Goal: Task Accomplishment & Management: Use online tool/utility

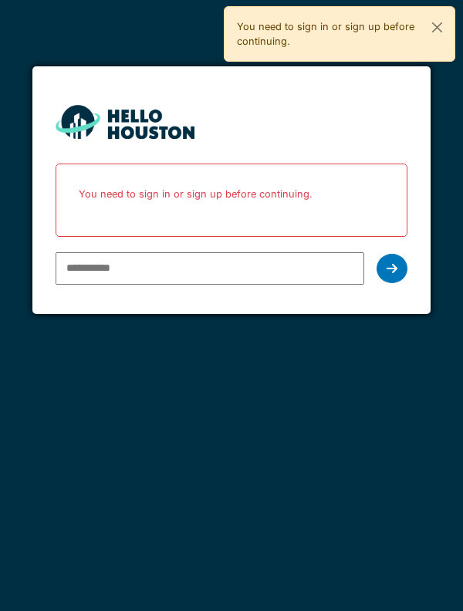
click at [291, 274] on input "email" at bounding box center [210, 268] width 309 height 32
type input "**********"
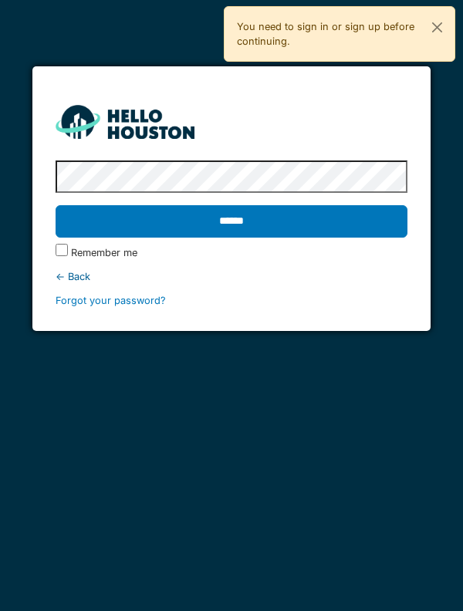
click at [372, 227] on input "******" at bounding box center [232, 221] width 352 height 32
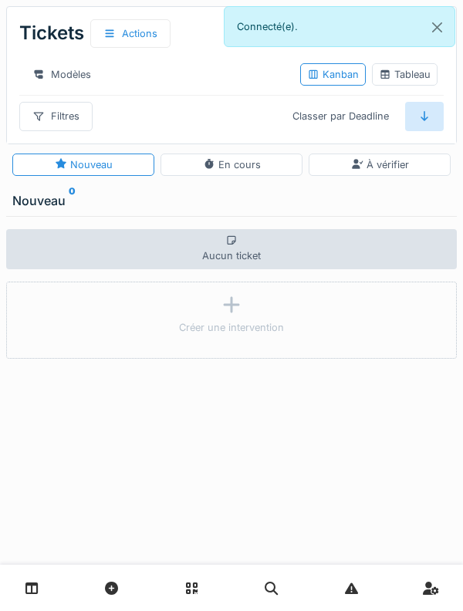
click at [19, 586] on link at bounding box center [31, 588] width 39 height 36
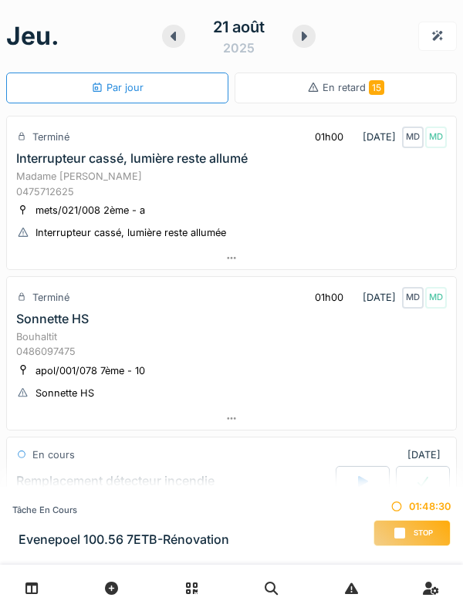
click at [287, 179] on div "Madame [PERSON_NAME] 0475712625" at bounding box center [231, 183] width 430 height 29
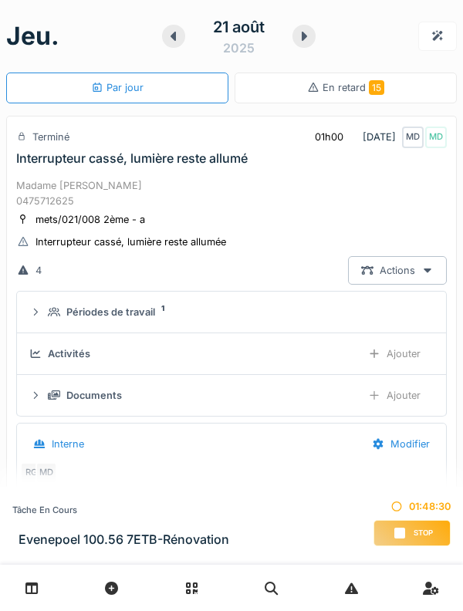
scroll to position [54, 0]
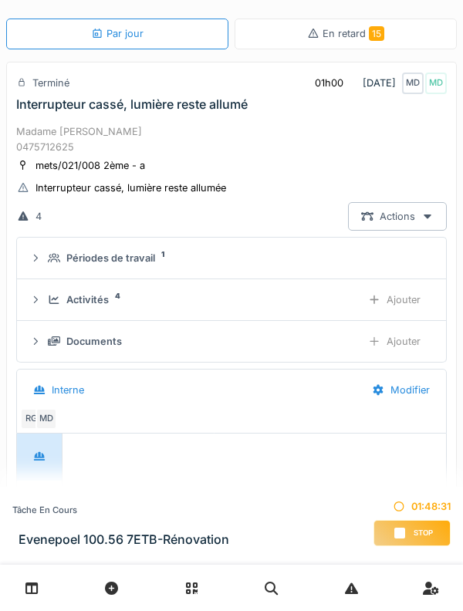
click at [95, 295] on div "Activités" at bounding box center [87, 299] width 42 height 15
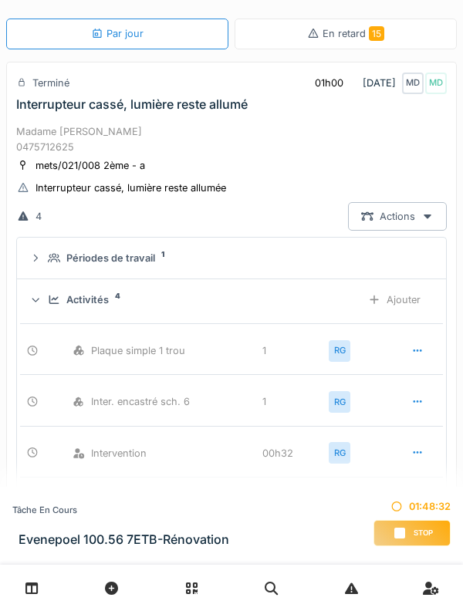
click at [111, 298] on div "Activités 4" at bounding box center [198, 299] width 301 height 15
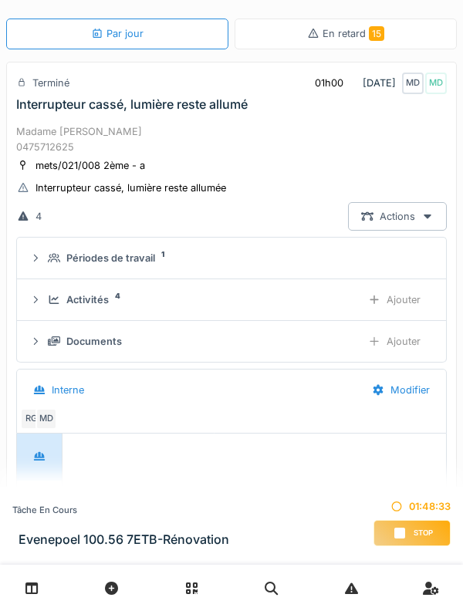
click at [116, 349] on div "Documents" at bounding box center [94, 341] width 56 height 15
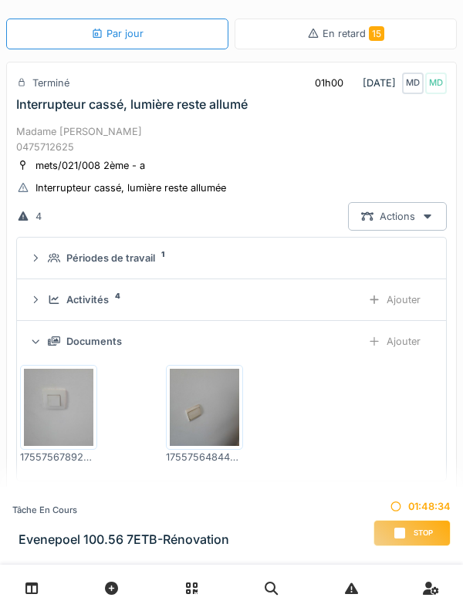
click at [104, 339] on div "Documents" at bounding box center [94, 341] width 56 height 15
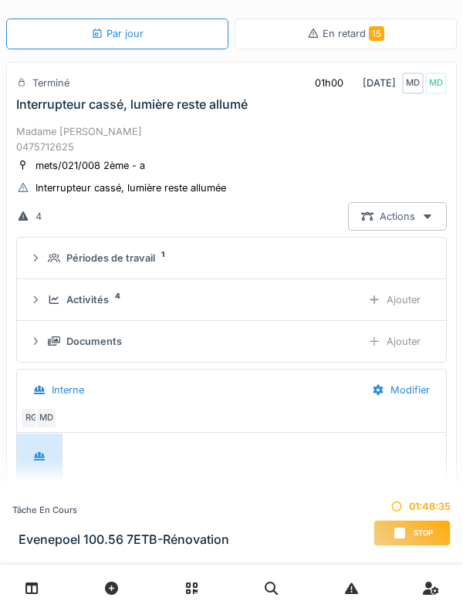
click at [148, 271] on summary "Périodes de travail 1" at bounding box center [231, 258] width 416 height 29
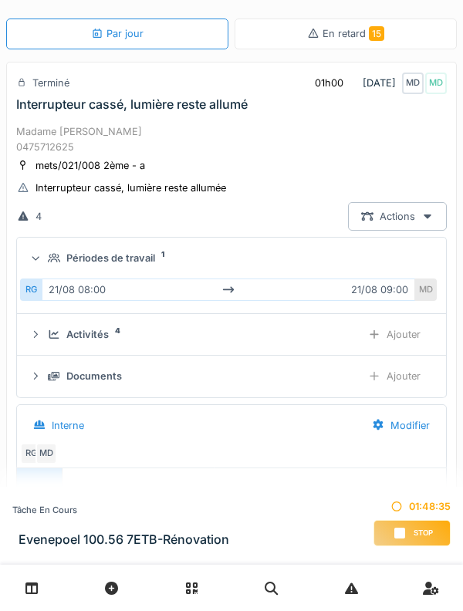
click at [147, 265] on div "Périodes de travail" at bounding box center [110, 258] width 89 height 15
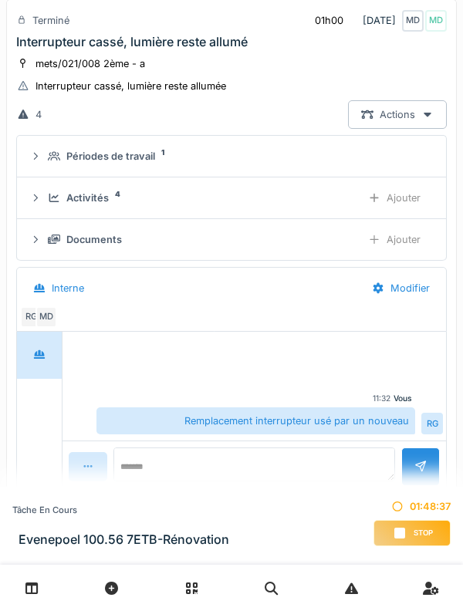
scroll to position [0, 0]
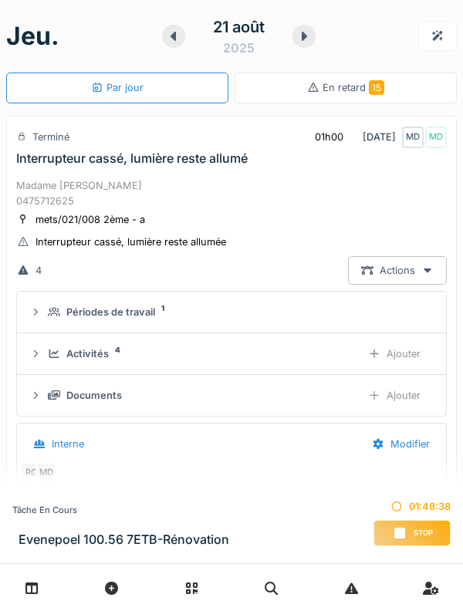
click at [221, 197] on div "Madame [PERSON_NAME] 0475712625" at bounding box center [231, 192] width 430 height 29
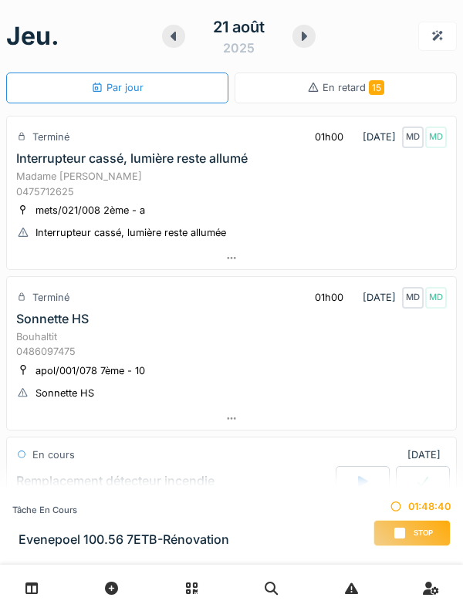
click at [407, 196] on div "Madame [PERSON_NAME] 0475712625" at bounding box center [231, 183] width 430 height 29
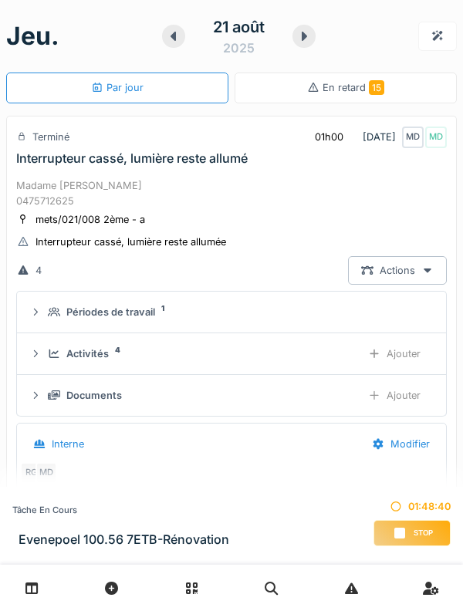
scroll to position [54, 0]
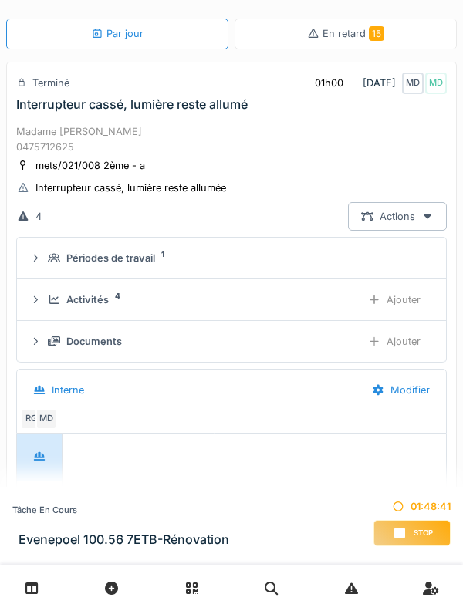
click at [288, 147] on div "Madame [PERSON_NAME] 0475712625" at bounding box center [231, 138] width 430 height 29
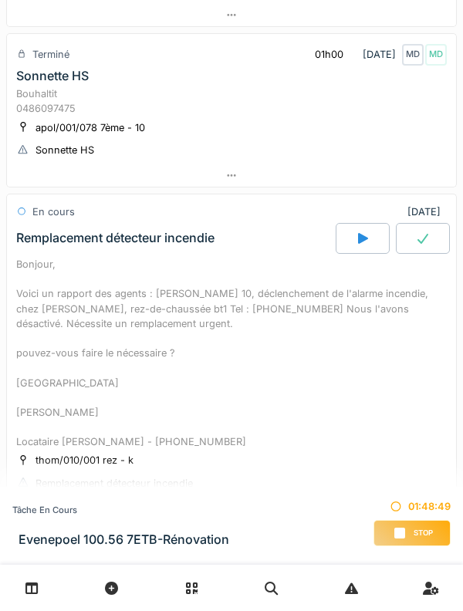
scroll to position [245, 0]
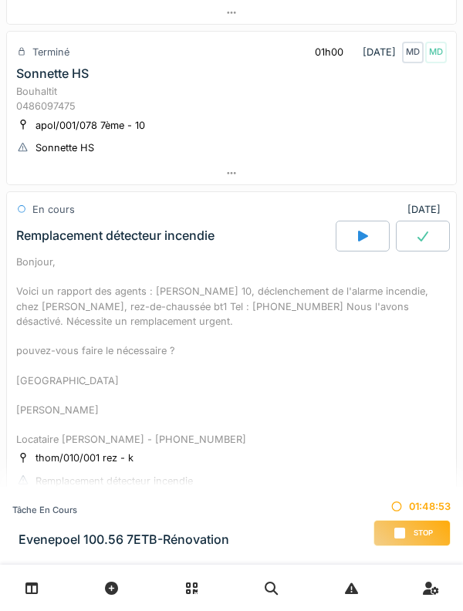
click at [414, 342] on div "Bonjour, Voici un rapport des agents : [PERSON_NAME] 10, déclenchement de l'ala…" at bounding box center [231, 350] width 430 height 192
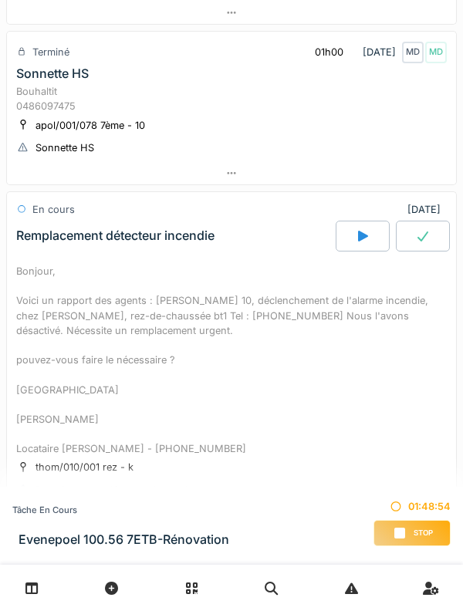
scroll to position [375, 0]
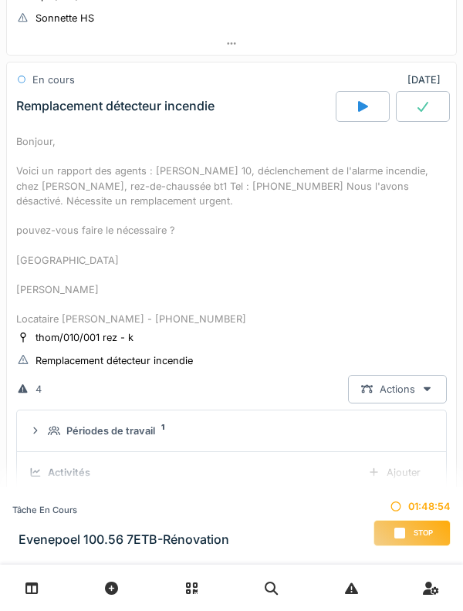
click at [422, 340] on div "thom/010/001 rez - k Remplacement détecteur incendie" at bounding box center [231, 348] width 430 height 39
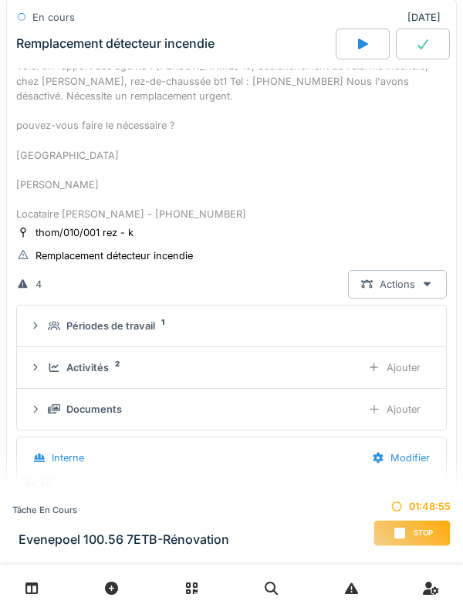
scroll to position [511, 0]
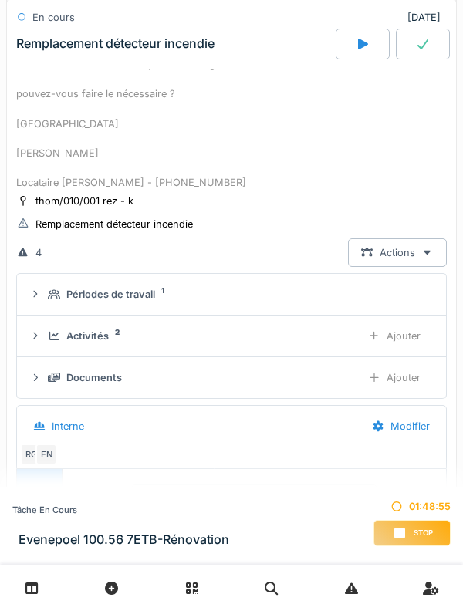
click at [106, 340] on div "Activités" at bounding box center [87, 336] width 42 height 15
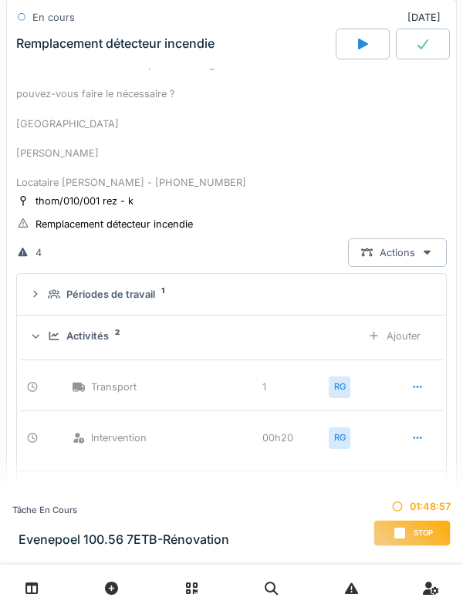
click at [425, 342] on div "Ajouter" at bounding box center [394, 336] width 79 height 29
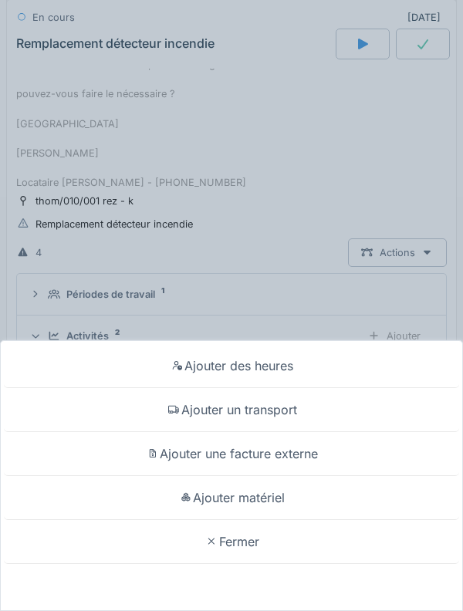
click at [293, 508] on div "Ajouter matériel" at bounding box center [231, 498] width 455 height 44
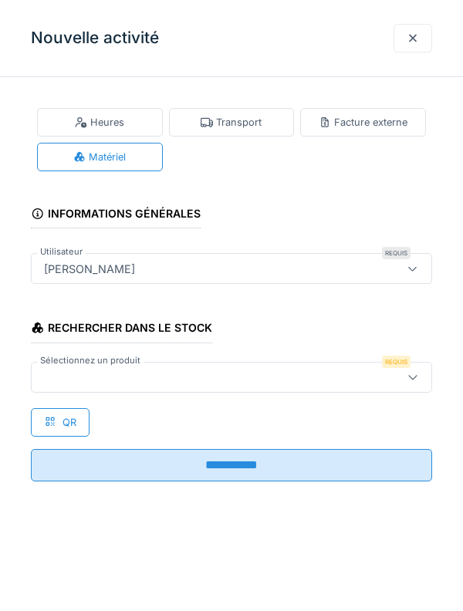
click at [244, 386] on div at bounding box center [231, 377] width 401 height 31
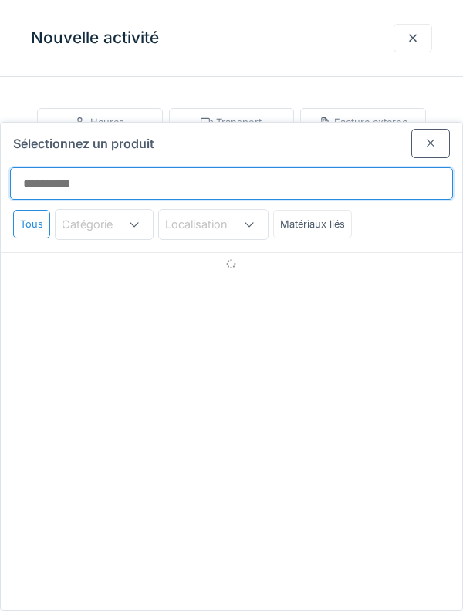
click at [251, 167] on input "Sélectionnez un produit" at bounding box center [231, 183] width 443 height 32
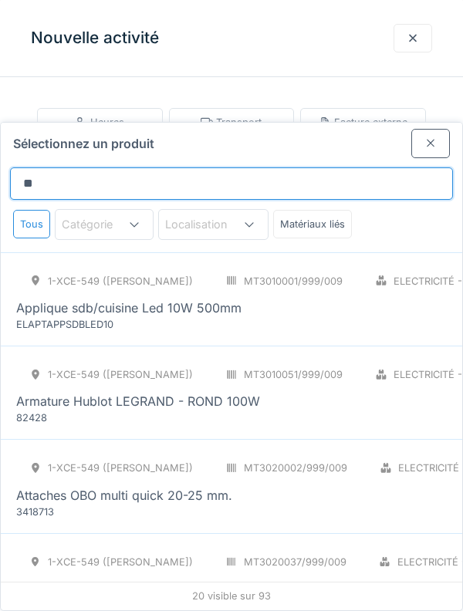
type input "*"
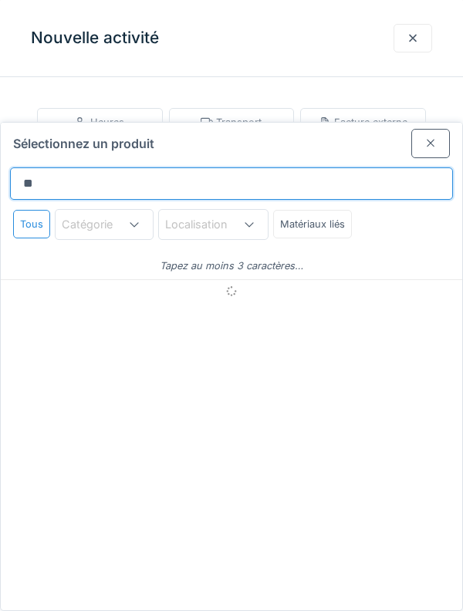
type input "***"
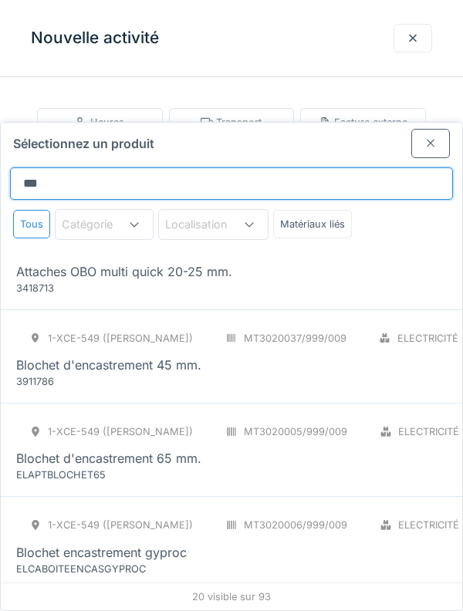
scroll to position [231, 0]
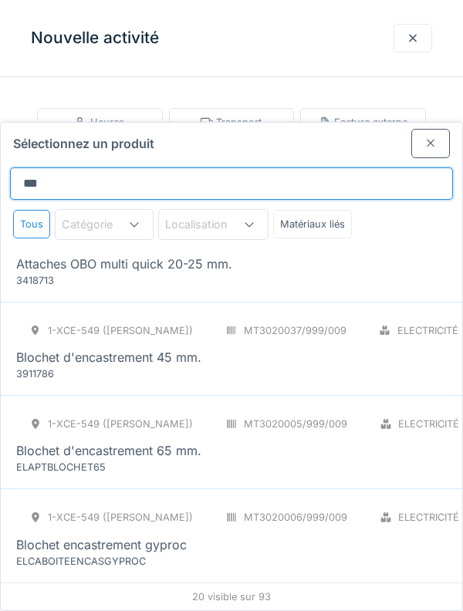
click at [356, 167] on input "***" at bounding box center [231, 183] width 443 height 32
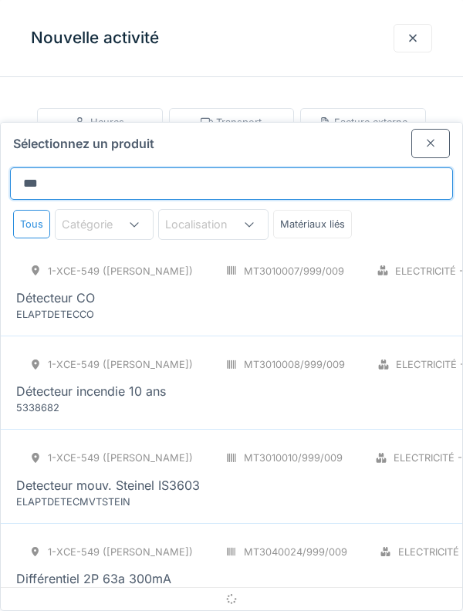
scroll to position [1478, 0]
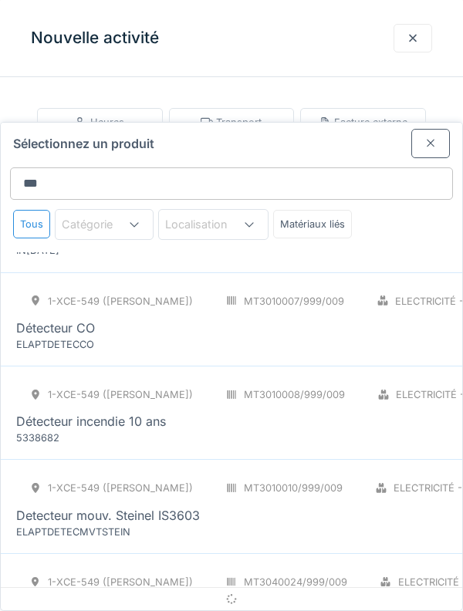
click at [423, 129] on div at bounding box center [430, 143] width 39 height 29
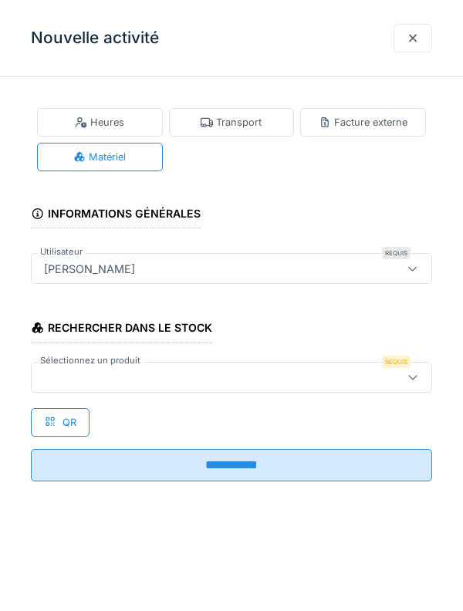
click at [318, 386] on div at bounding box center [231, 377] width 401 height 31
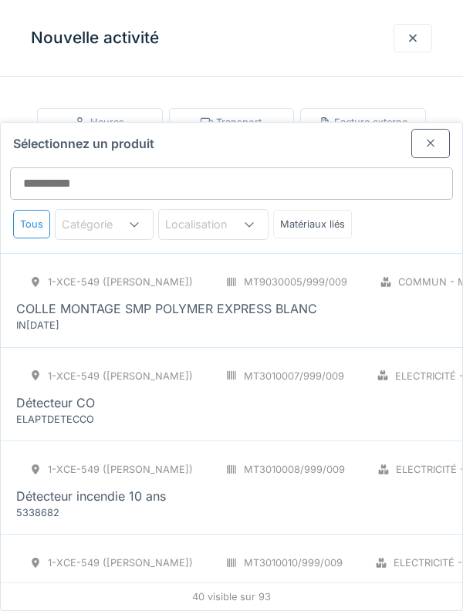
scroll to position [1400, 0]
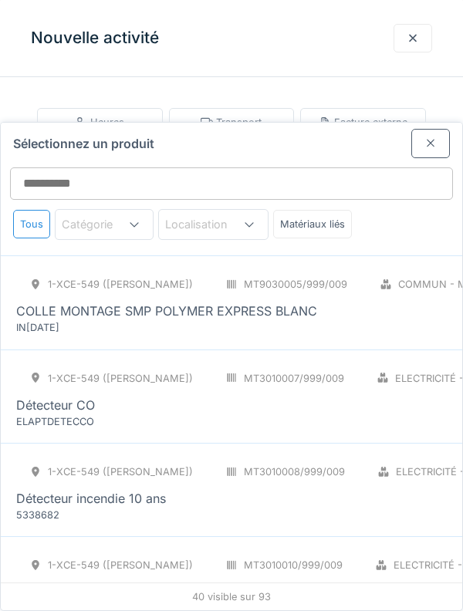
click at [350, 489] on div "Détecteur incendie 10 ans" at bounding box center [388, 498] width 745 height 19
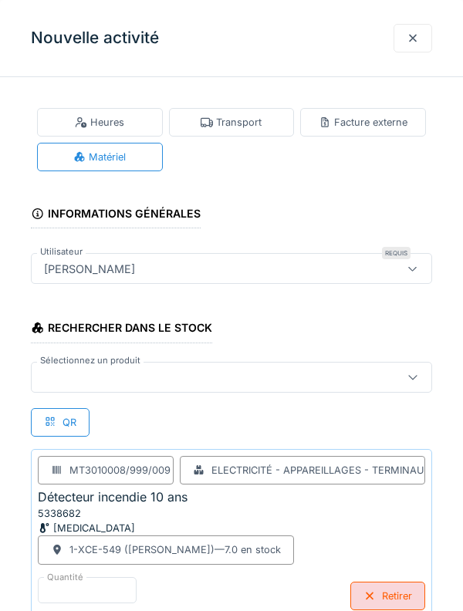
scroll to position [25, 0]
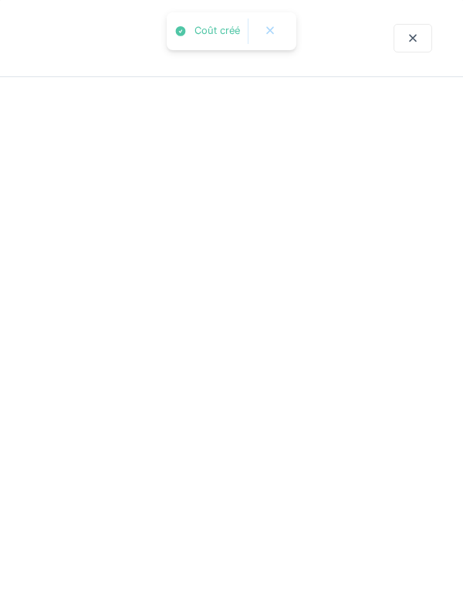
scroll to position [0, 0]
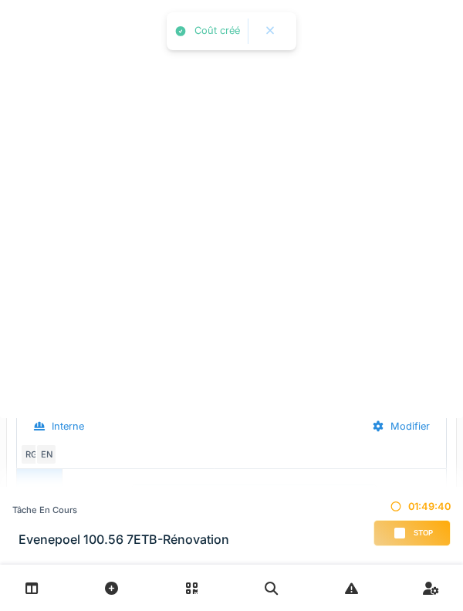
click at [386, 564] on div "Tâche en cours Evenepoel 100.56 7ETB-Rénovation 01:49:40 Stop" at bounding box center [231, 526] width 463 height 78
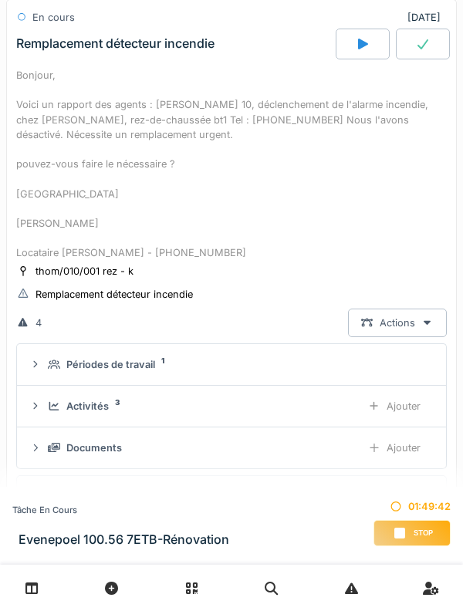
scroll to position [409, 0]
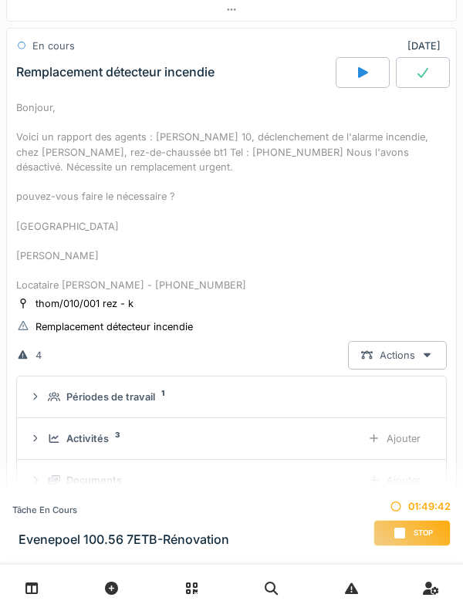
click at [142, 393] on div "Périodes de travail" at bounding box center [110, 396] width 89 height 15
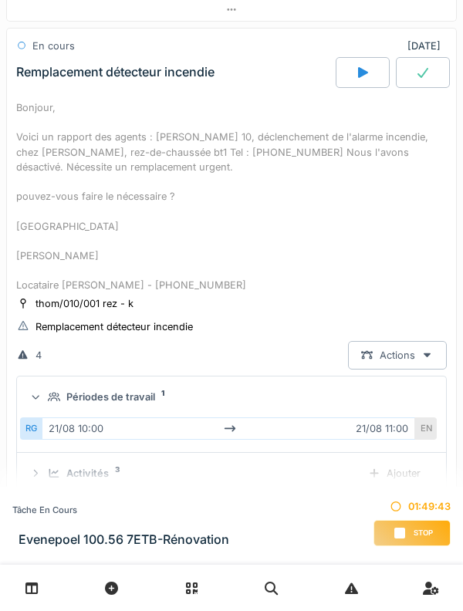
click at [123, 398] on div "Périodes de travail" at bounding box center [110, 396] width 89 height 15
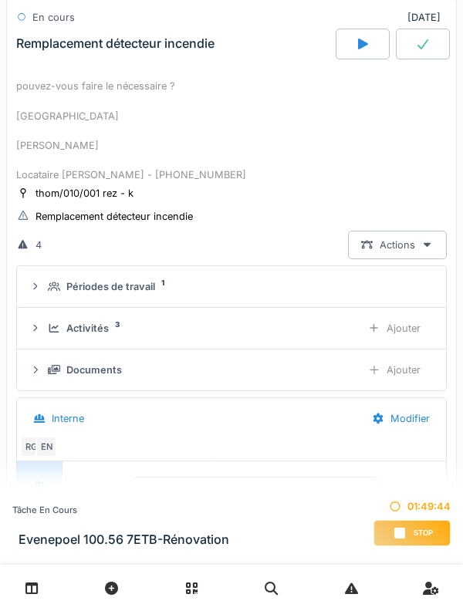
scroll to position [548, 0]
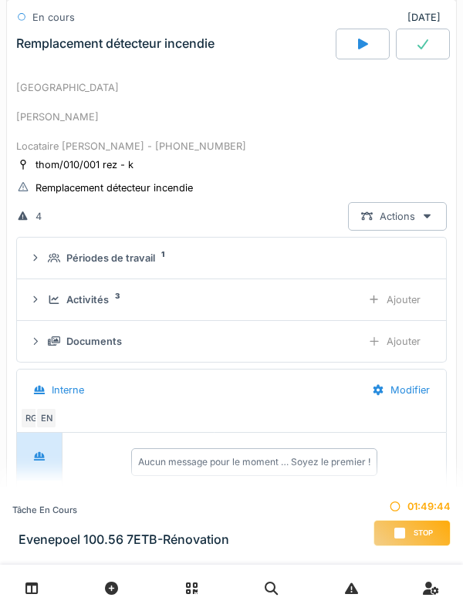
click at [195, 517] on textarea at bounding box center [253, 522] width 281 height 49
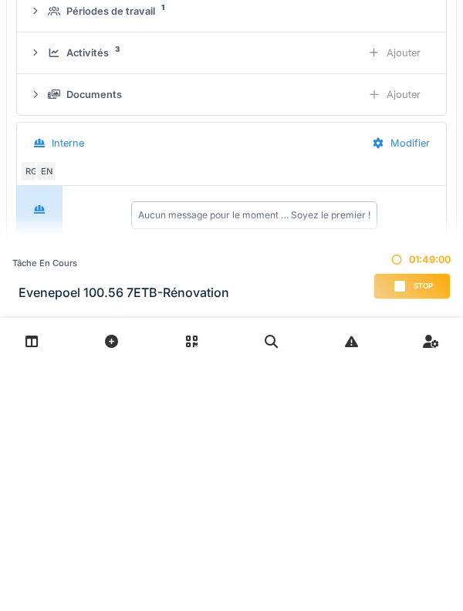
type textarea "**********"
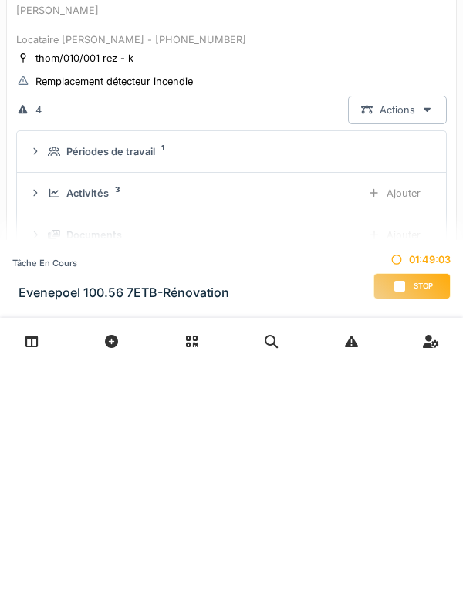
scroll to position [394, 0]
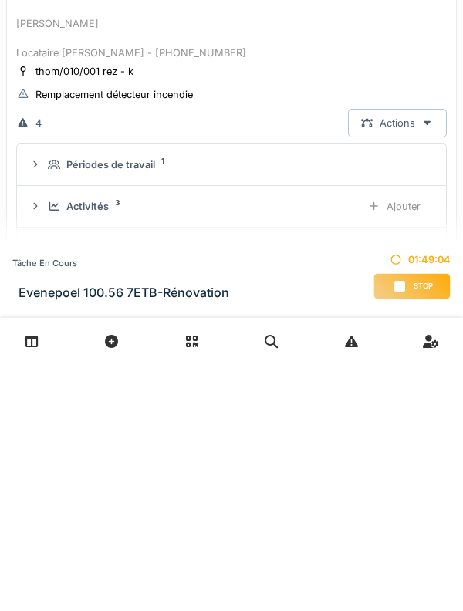
click at [277, 307] on div "Bonjour, Voici un rapport des agents : Thomas 10, déclenchement de l'alarme inc…" at bounding box center [231, 211] width 430 height 192
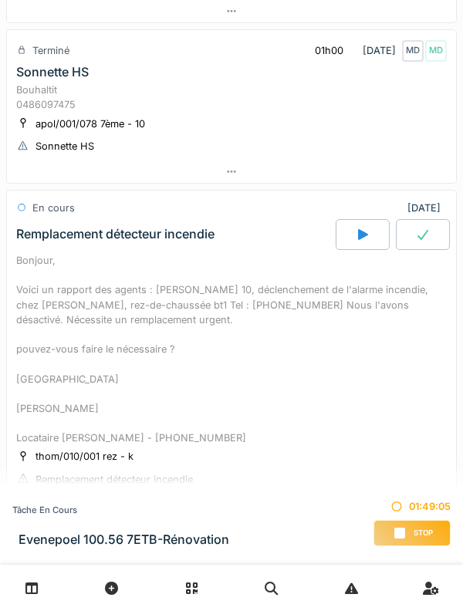
scroll to position [245, 0]
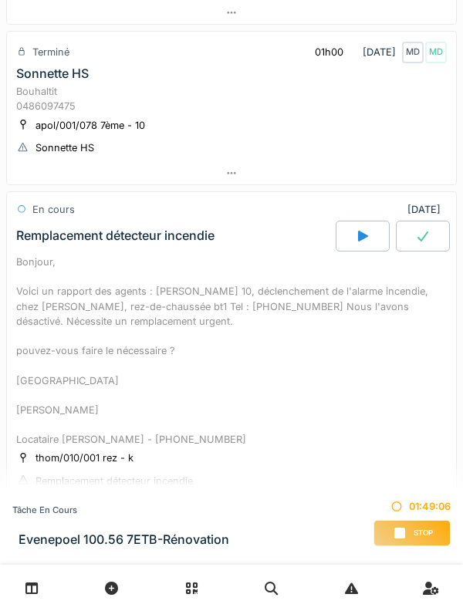
click at [440, 241] on div at bounding box center [423, 236] width 54 height 31
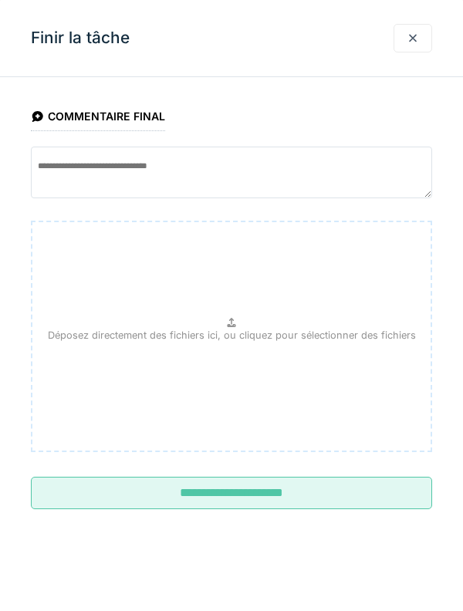
scroll to position [375, 0]
click at [343, 497] on input "**********" at bounding box center [231, 493] width 401 height 32
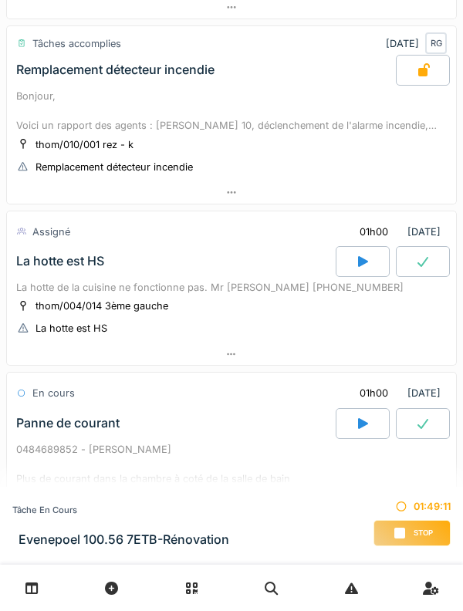
scroll to position [413, 0]
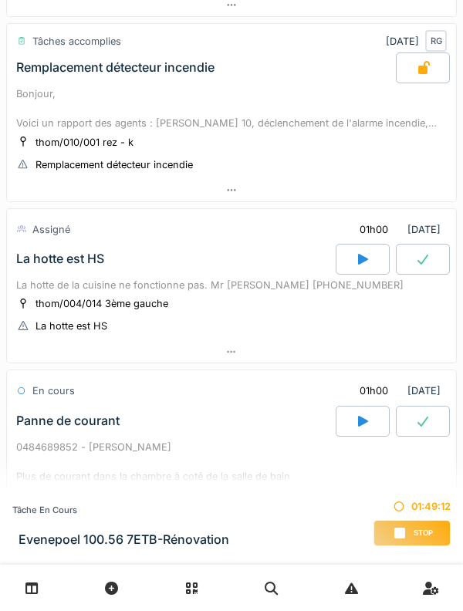
click at [201, 302] on div "thom/004/014 3ème gauche La hotte est HS" at bounding box center [231, 314] width 430 height 39
click at [218, 262] on div "La hotte est HS" at bounding box center [174, 259] width 322 height 31
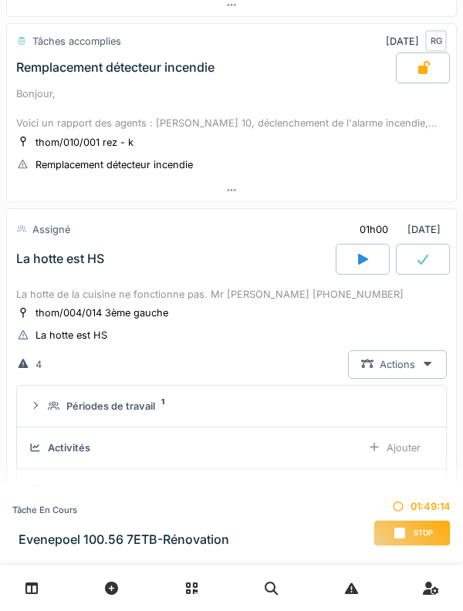
scroll to position [560, 0]
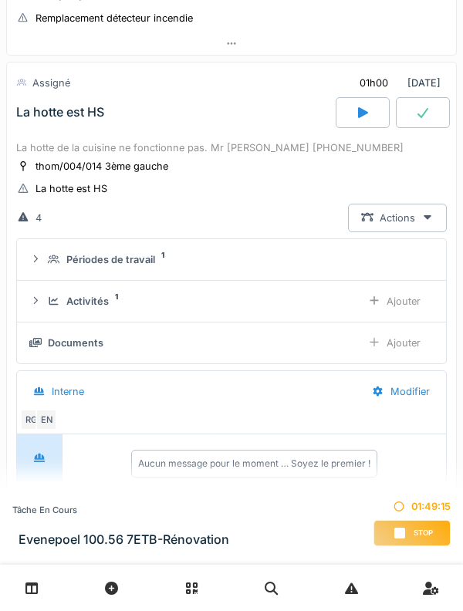
click at [95, 305] on div "Activités" at bounding box center [87, 301] width 42 height 15
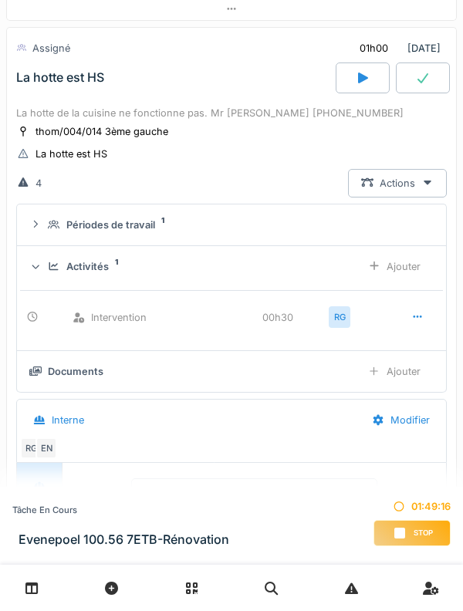
scroll to position [602, 0]
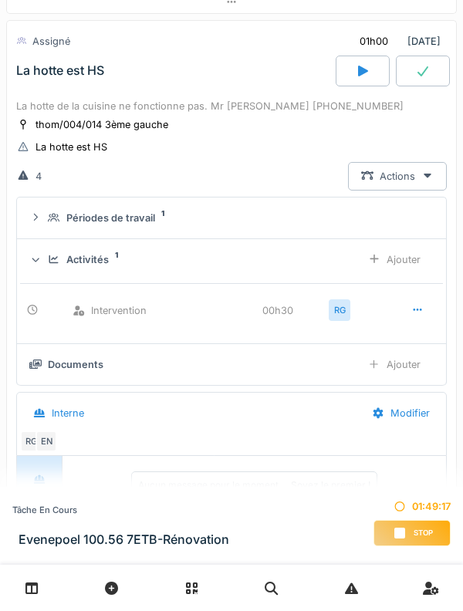
click at [411, 269] on div "Ajouter" at bounding box center [394, 259] width 79 height 29
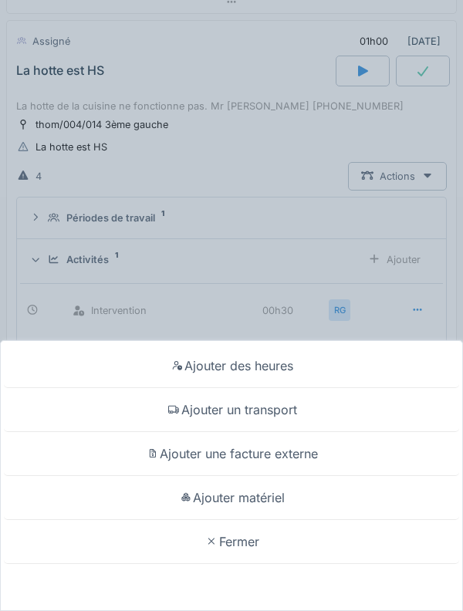
click at [283, 414] on div "Ajouter un transport" at bounding box center [231, 410] width 455 height 44
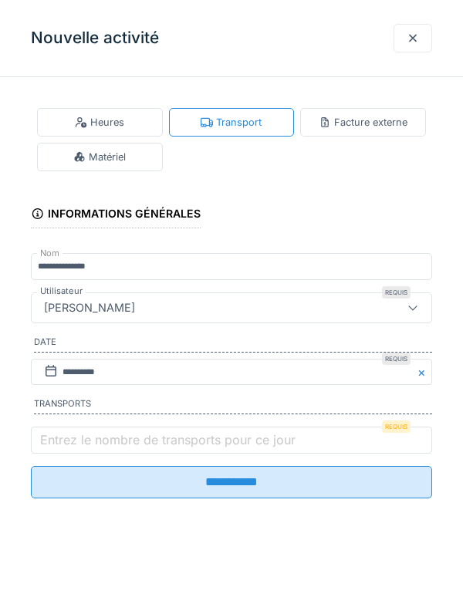
click at [174, 449] on label "Entrez le nombre de transports pour ce jour" at bounding box center [167, 439] width 261 height 19
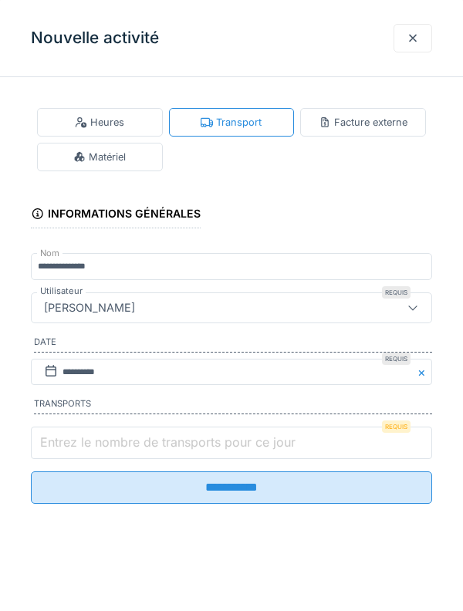
click at [174, 451] on input "Entrez le nombre de transports pour ce jour" at bounding box center [231, 442] width 401 height 32
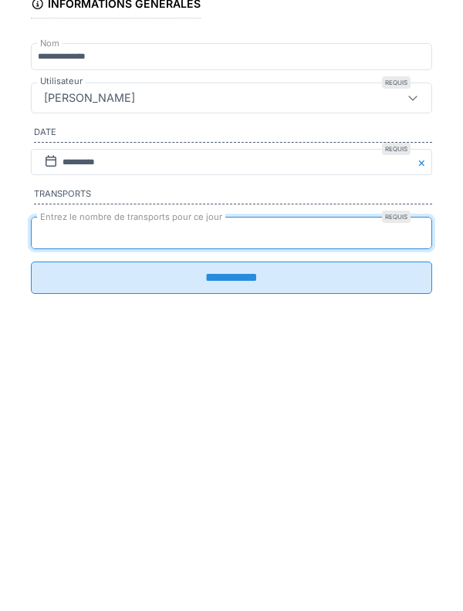
type input "*"
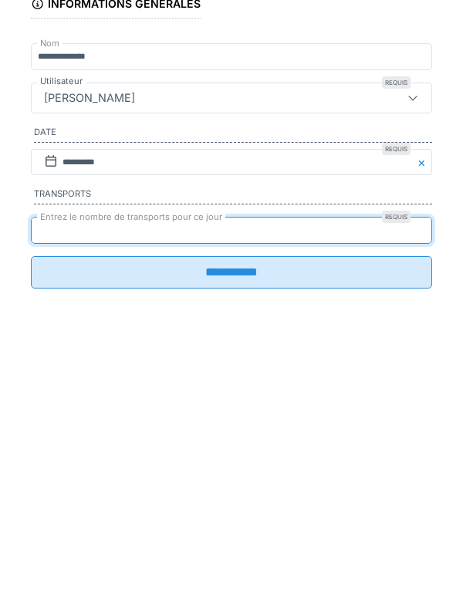
click at [218, 498] on input "**********" at bounding box center [231, 482] width 401 height 32
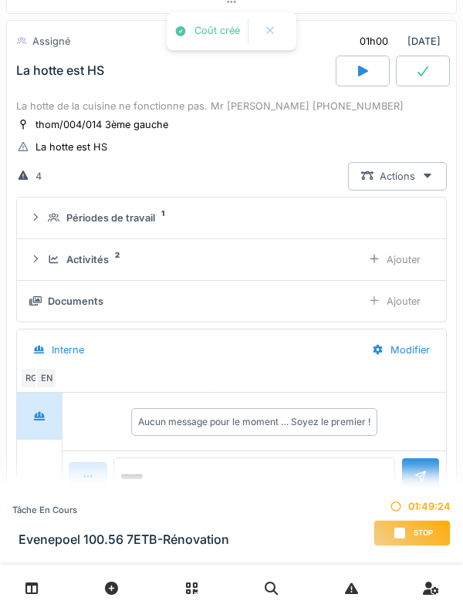
click at [112, 272] on div "Activités 2 Ajouter" at bounding box center [231, 259] width 404 height 29
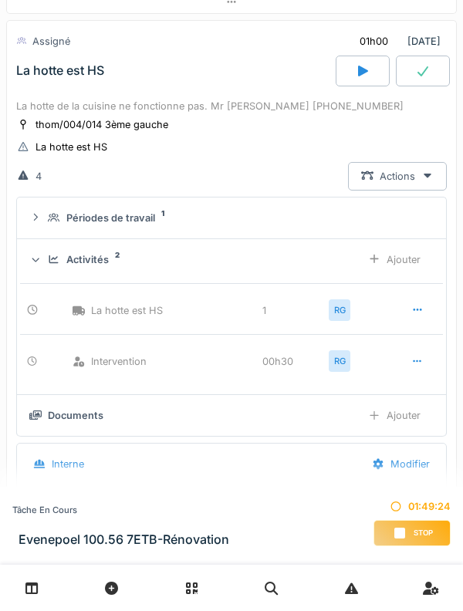
click at [111, 270] on div "Activités 2 Ajouter" at bounding box center [231, 259] width 404 height 29
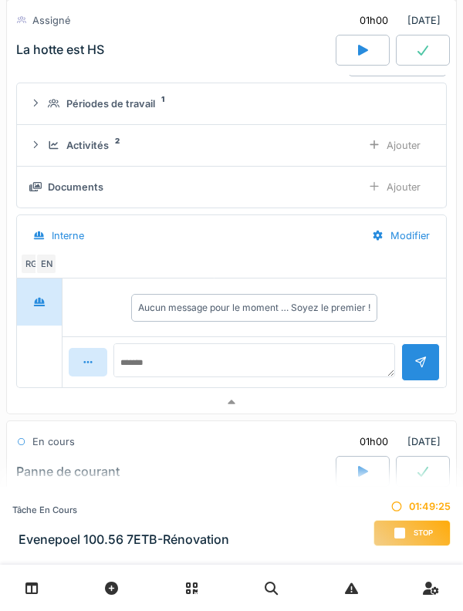
scroll to position [718, 0]
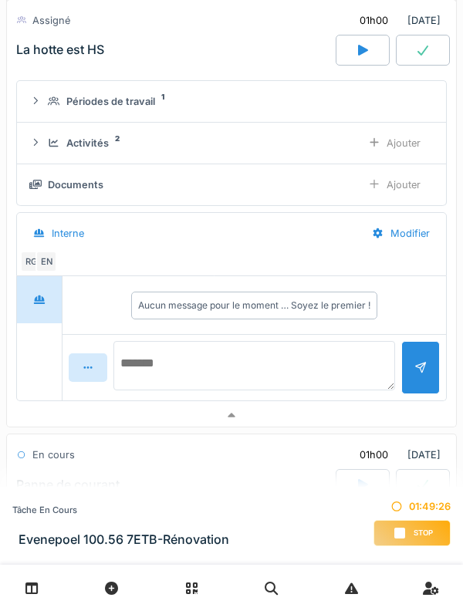
click at [286, 364] on textarea at bounding box center [253, 365] width 281 height 49
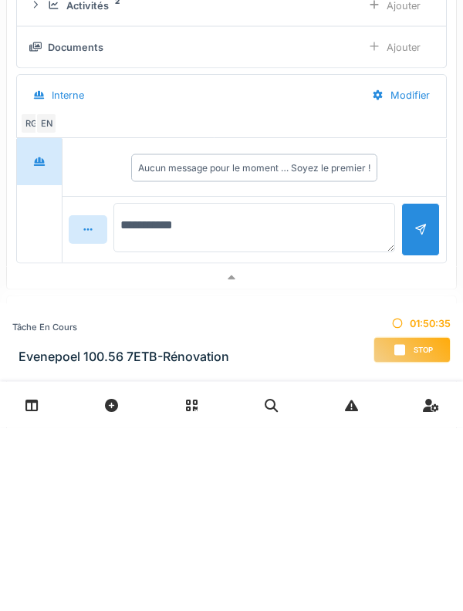
scroll to position [715, 0]
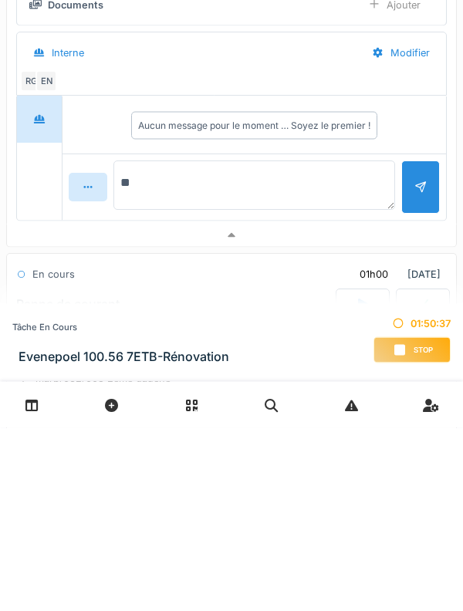
type textarea "*"
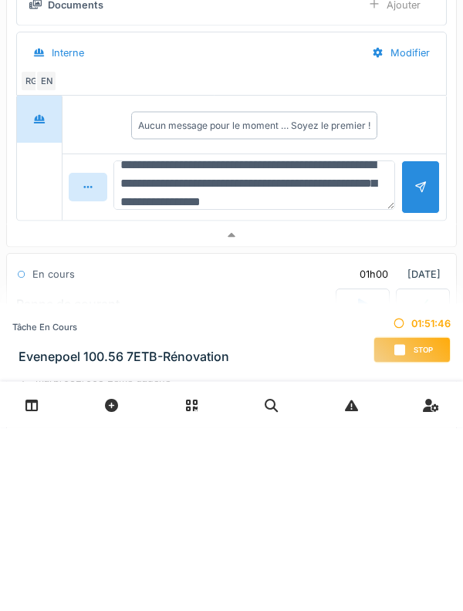
scroll to position [36, 0]
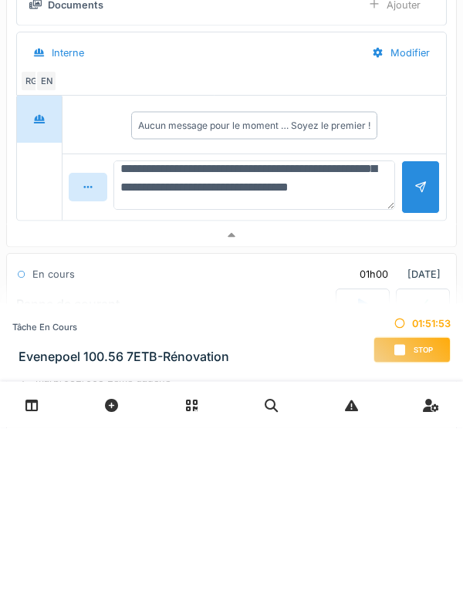
type textarea "**********"
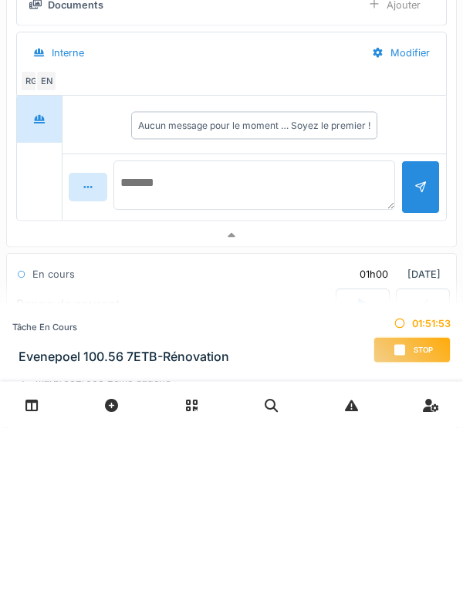
scroll to position [0, 0]
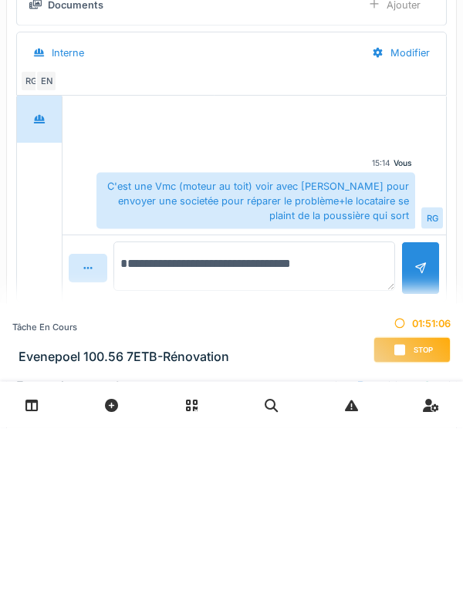
type textarea "**********"
click at [419, 453] on div at bounding box center [420, 451] width 12 height 15
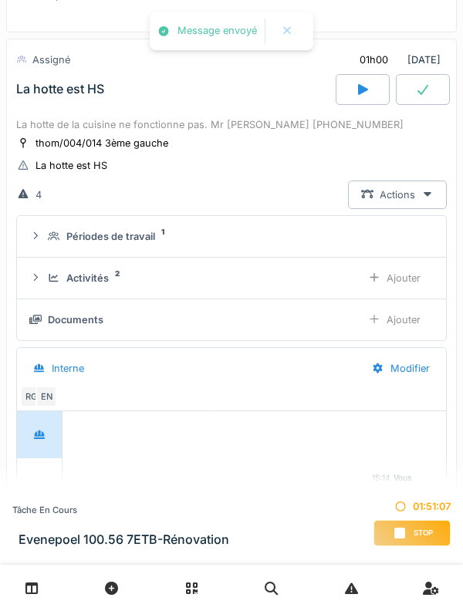
scroll to position [581, 0]
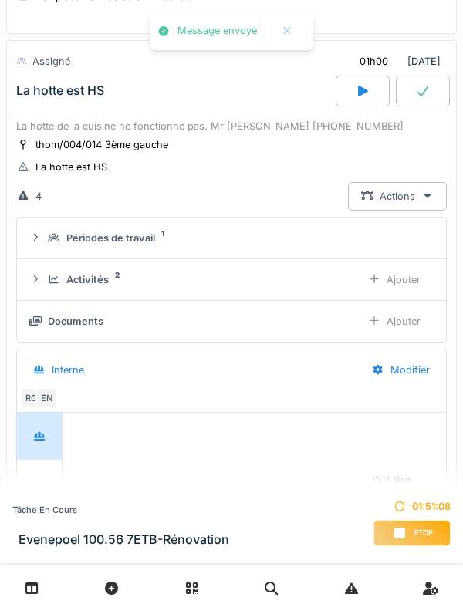
click at [55, 281] on icon at bounding box center [54, 280] width 12 height 10
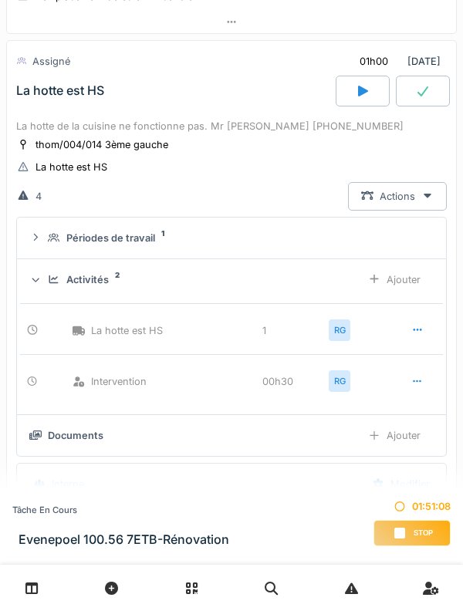
click at [40, 288] on div "Activités 2 Ajouter" at bounding box center [231, 279] width 404 height 29
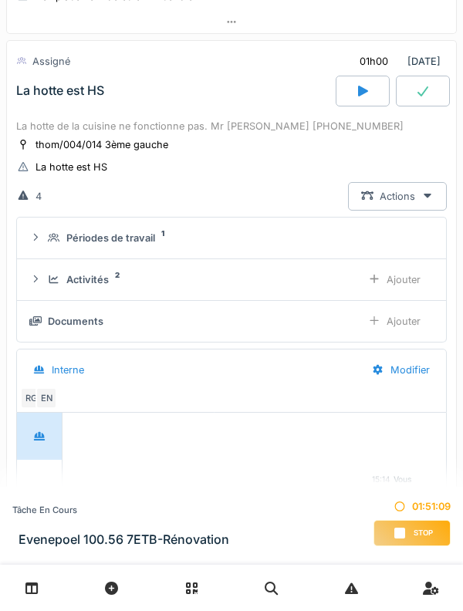
click at [420, 322] on div "Ajouter" at bounding box center [394, 321] width 79 height 29
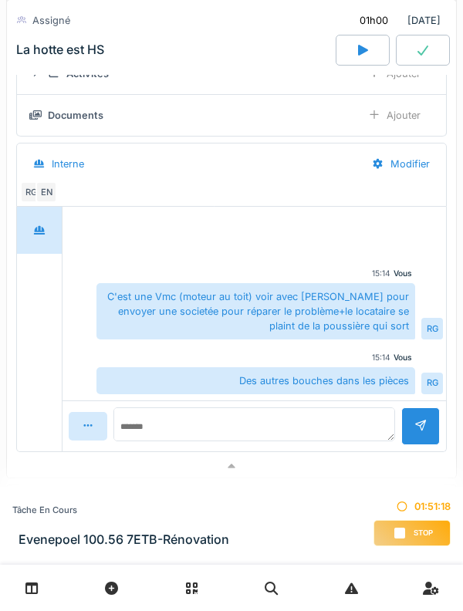
scroll to position [793, 0]
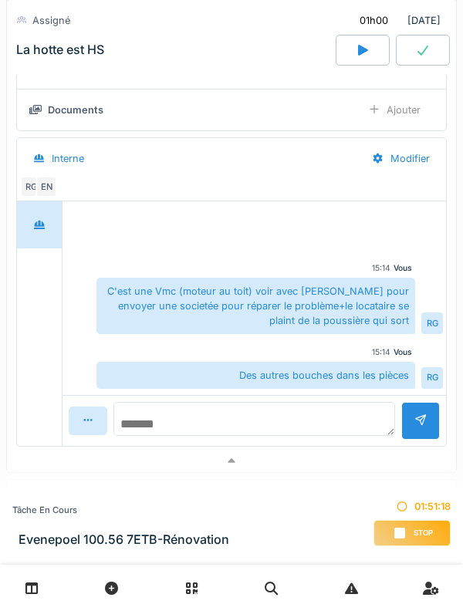
click at [251, 424] on textarea at bounding box center [253, 419] width 281 height 34
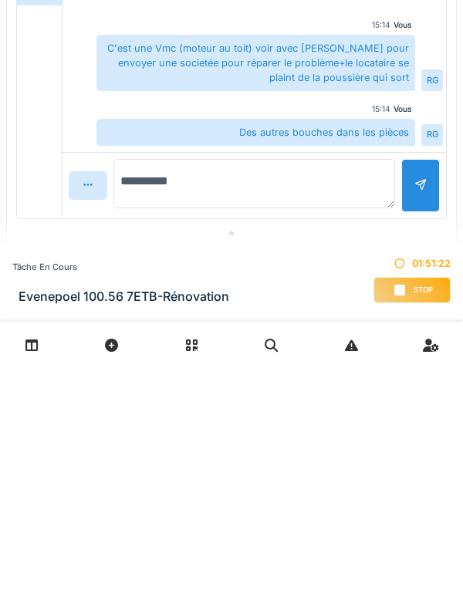
type textarea "**********"
click at [420, 440] on div at bounding box center [420, 428] width 39 height 53
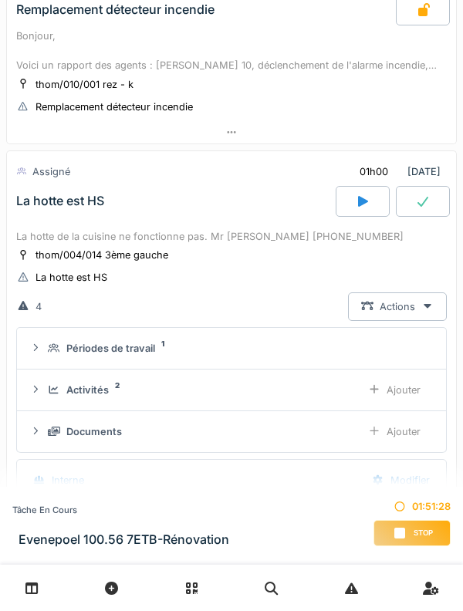
scroll to position [466, 0]
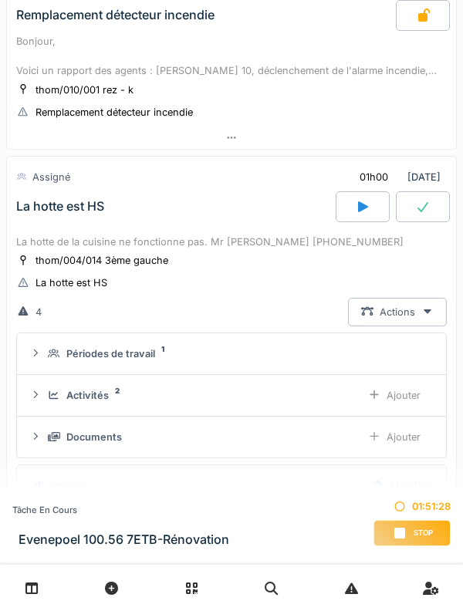
click at [216, 238] on div "La hotte de la cuisine ne fonctionne pas. Mr BENDRA 0486.57.84.45" at bounding box center [231, 241] width 430 height 15
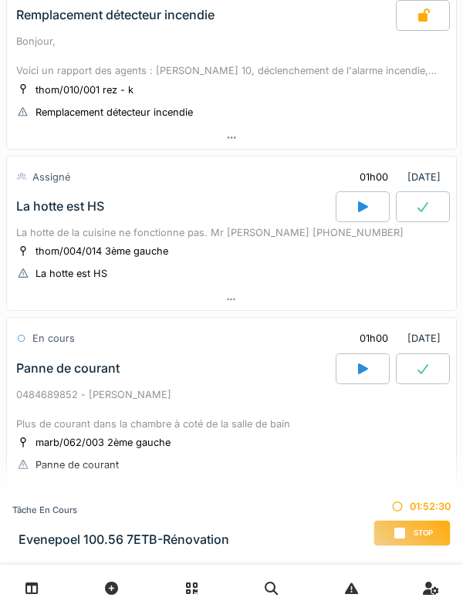
click at [421, 211] on icon at bounding box center [422, 207] width 11 height 10
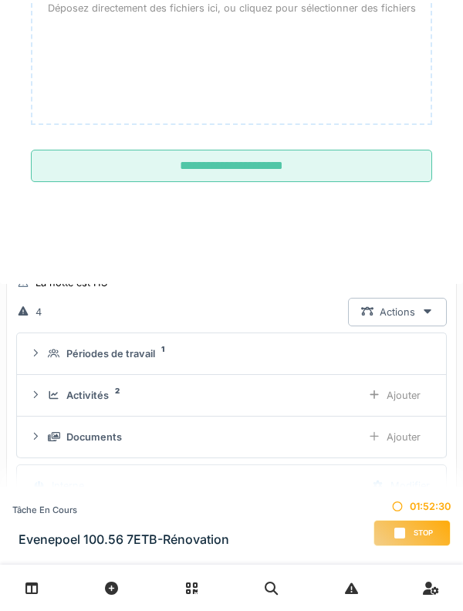
scroll to position [560, 0]
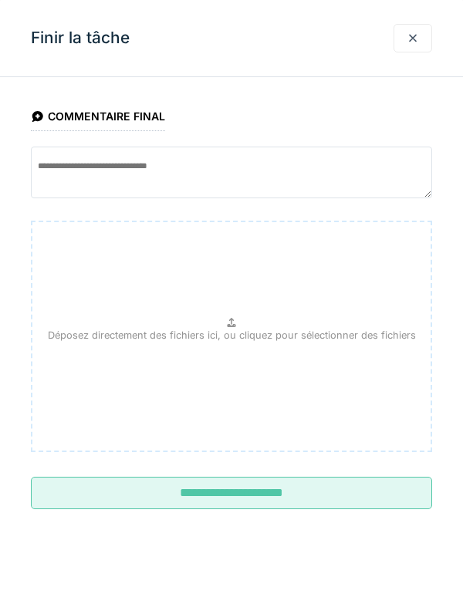
click at [302, 498] on input "**********" at bounding box center [231, 493] width 401 height 32
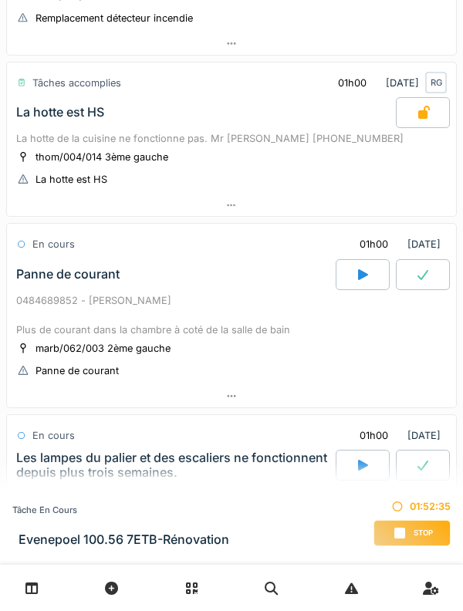
click at [141, 310] on div "0484689852 - Madame El FEZARI Plus de courant dans la chambre à coté de la sall…" at bounding box center [231, 315] width 430 height 45
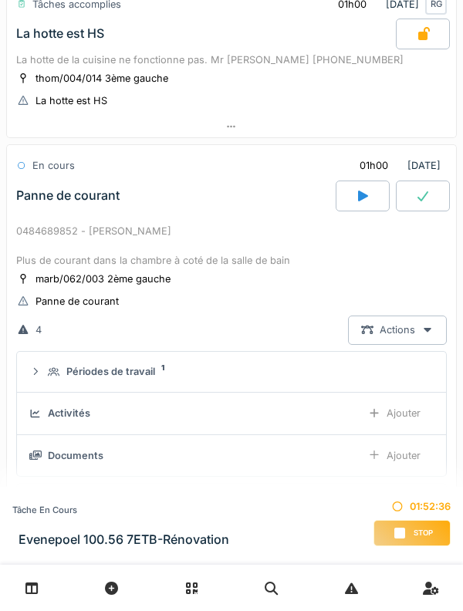
scroll to position [721, 0]
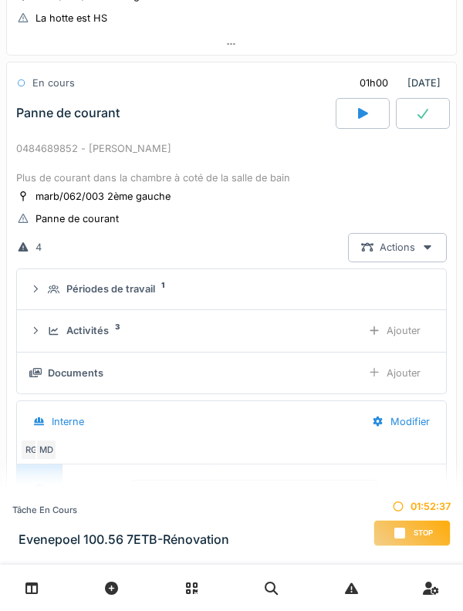
click at [95, 339] on div "Activités 3 Ajouter" at bounding box center [231, 330] width 404 height 29
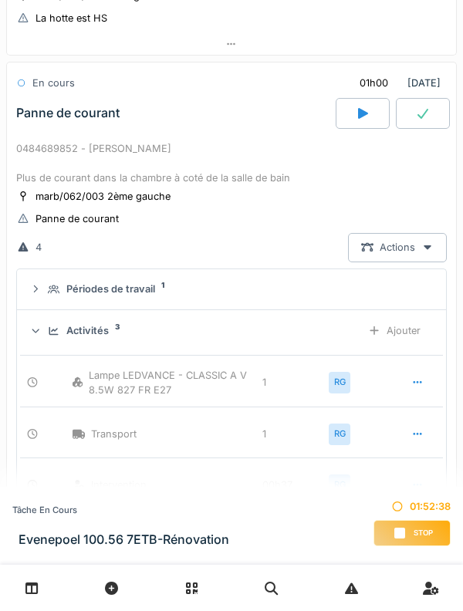
click at [115, 327] on sup "3" at bounding box center [117, 327] width 5 height 0
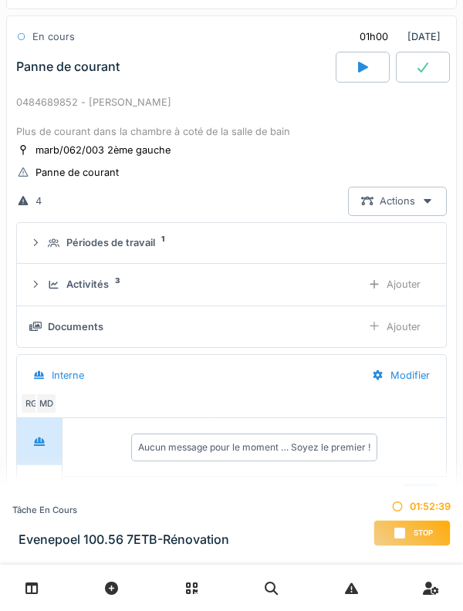
scroll to position [767, 0]
click at [406, 337] on div "Ajouter" at bounding box center [394, 327] width 79 height 29
click at [111, 273] on div "Activités 3 Ajouter" at bounding box center [231, 285] width 404 height 29
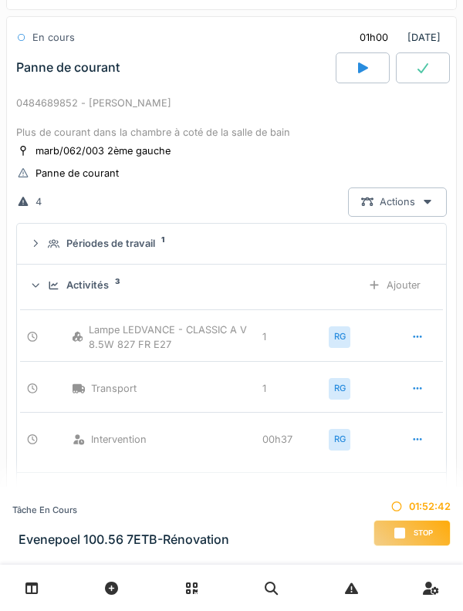
click at [86, 292] on div "Activités 3 Ajouter" at bounding box center [231, 285] width 404 height 29
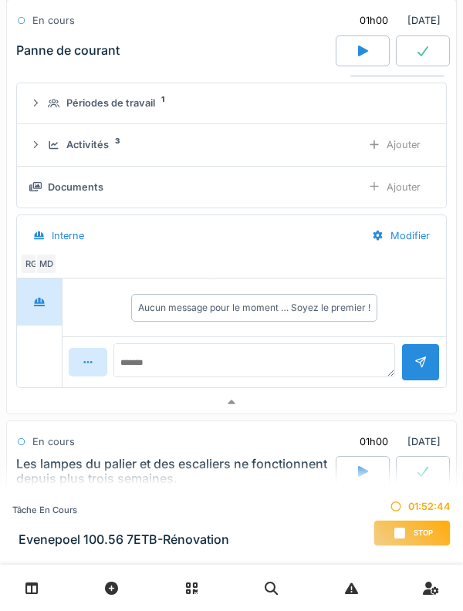
scroll to position [907, 0]
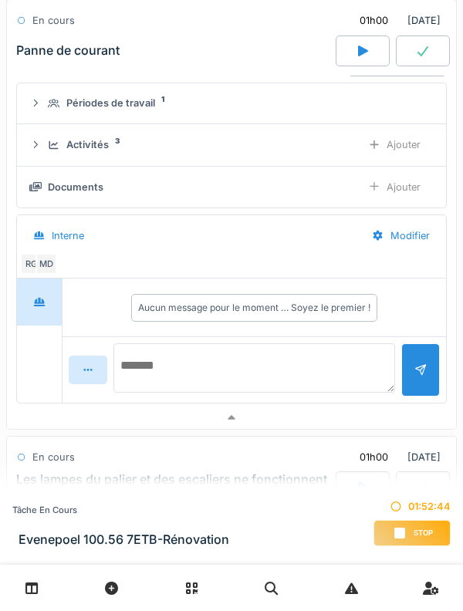
click at [242, 368] on textarea at bounding box center [253, 367] width 281 height 49
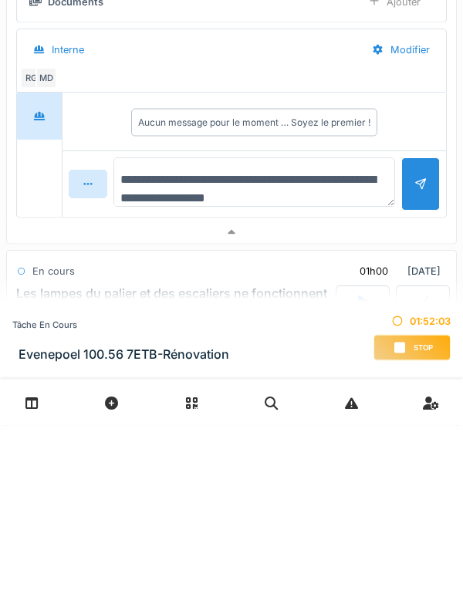
type textarea "**********"
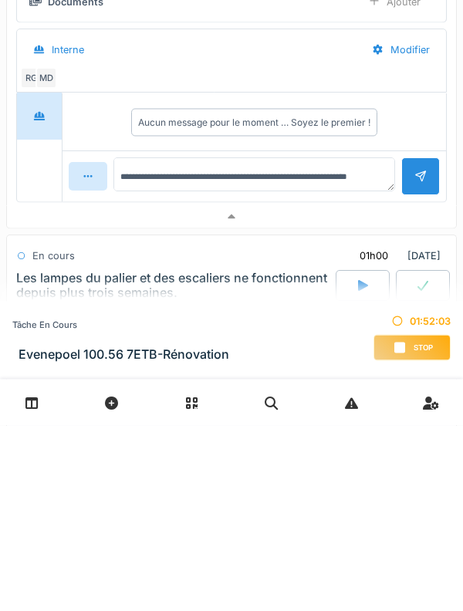
click at [404, 376] on div at bounding box center [420, 362] width 39 height 38
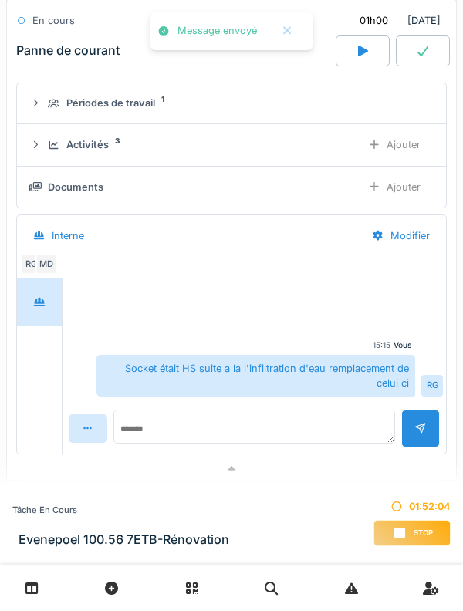
click at [44, 148] on div "Activités 3 Ajouter" at bounding box center [231, 144] width 404 height 29
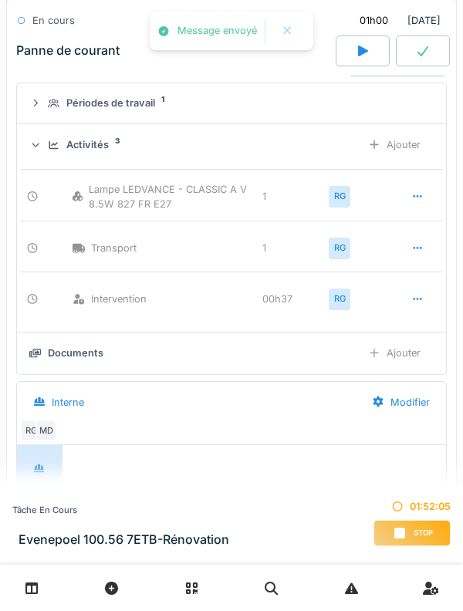
click at [51, 156] on div "Activités 3 Ajouter" at bounding box center [231, 144] width 404 height 29
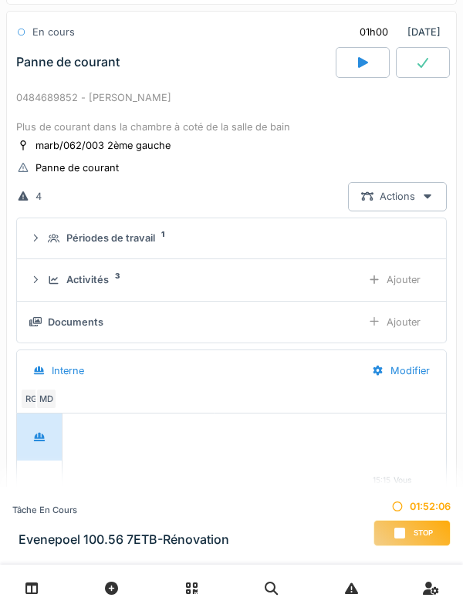
scroll to position [750, 0]
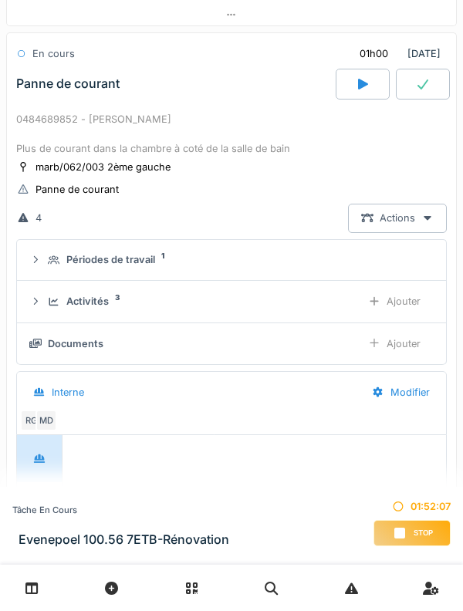
click at [426, 95] on div at bounding box center [423, 84] width 54 height 31
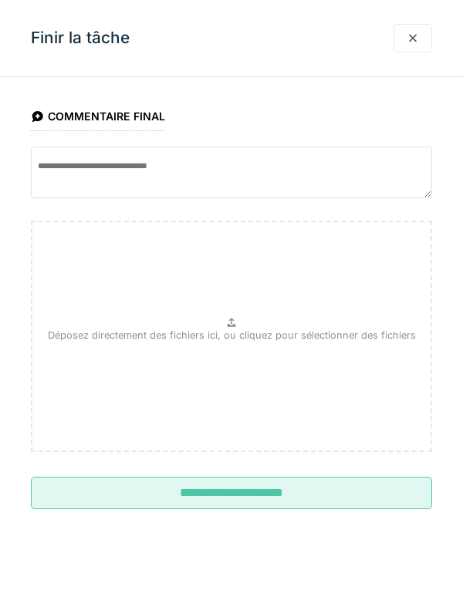
click at [86, 494] on input "**********" at bounding box center [231, 493] width 401 height 32
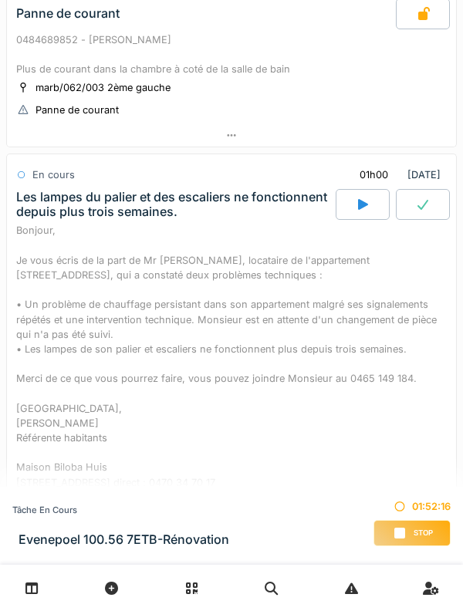
scroll to position [826, 0]
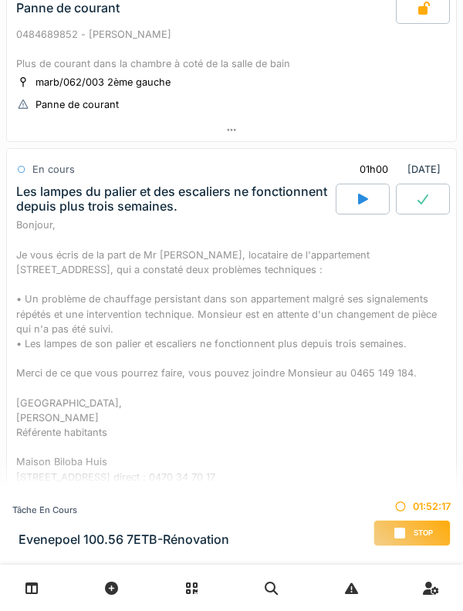
click at [224, 227] on div "Bonjour, Je vous écris de la part de Mr El Ghaouat, locataire de l'appartement …" at bounding box center [231, 350] width 430 height 266
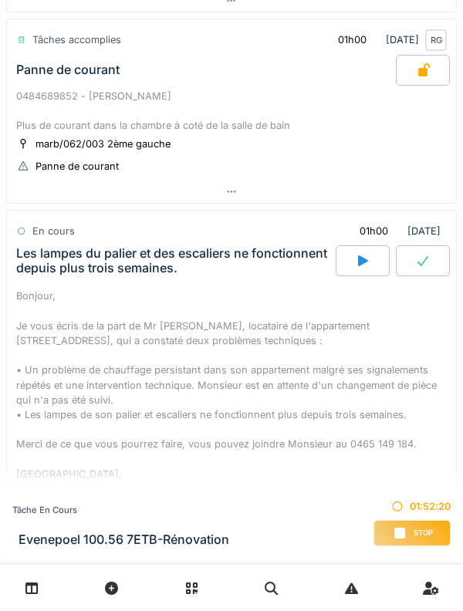
scroll to position [761, 0]
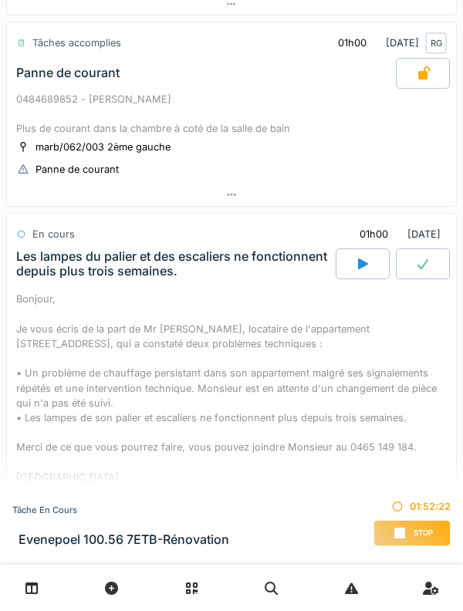
click at [248, 292] on div "Bonjour, Je vous écris de la part de Mr El Ghaouat, locataire de l'appartement …" at bounding box center [231, 425] width 430 height 266
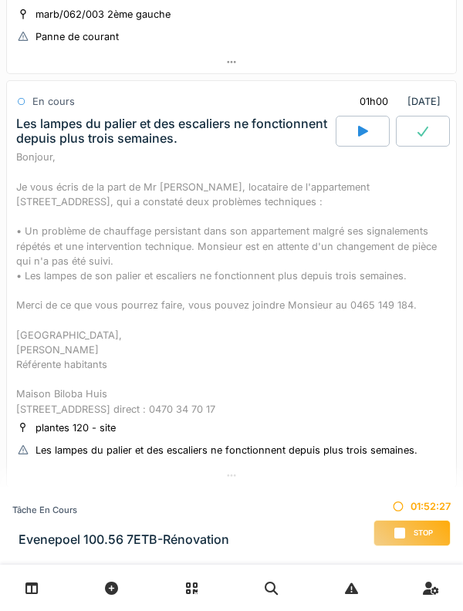
scroll to position [919, 0]
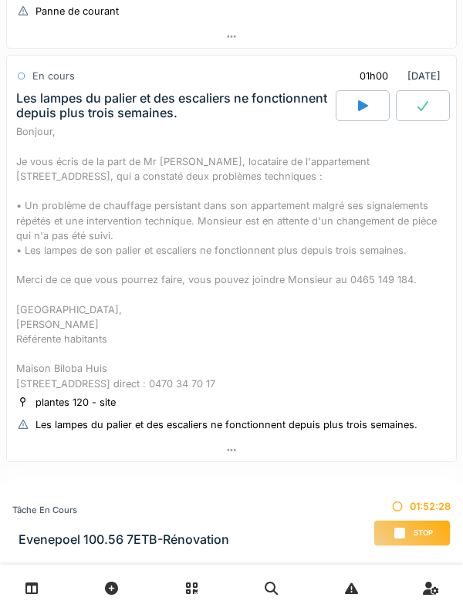
click at [253, 234] on div "Bonjour, Je vous écris de la part de Mr El Ghaouat, locataire de l'appartement …" at bounding box center [231, 257] width 430 height 266
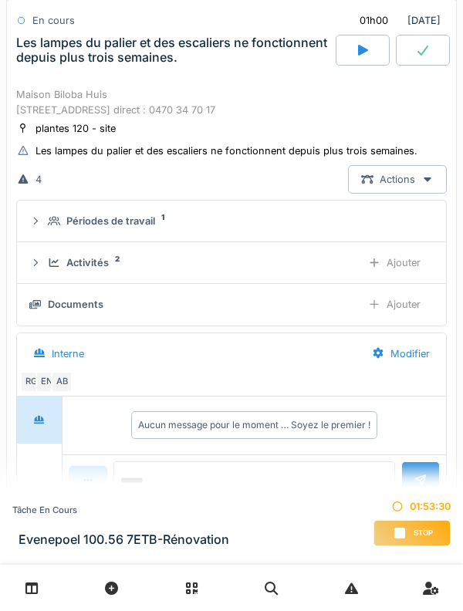
scroll to position [1205, 0]
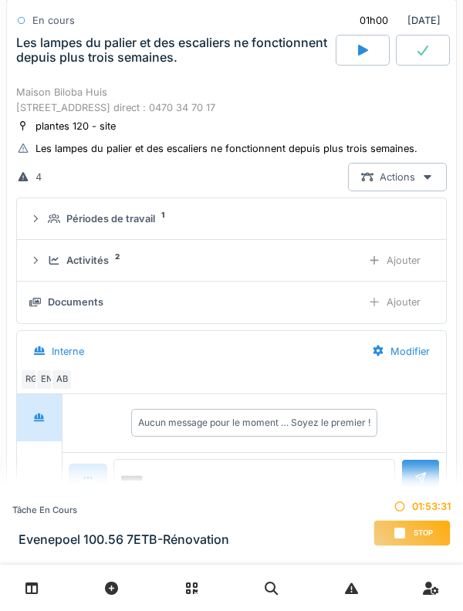
click at [123, 275] on div "Activités 2 Ajouter" at bounding box center [231, 260] width 404 height 29
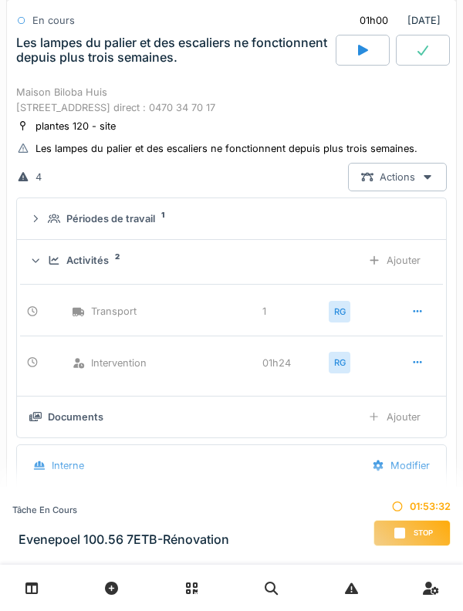
click at [110, 268] on div "Activités 2" at bounding box center [198, 260] width 301 height 15
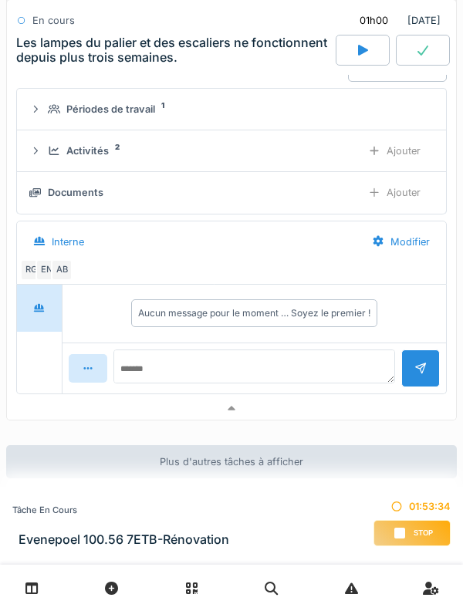
click at [244, 420] on div at bounding box center [231, 408] width 449 height 22
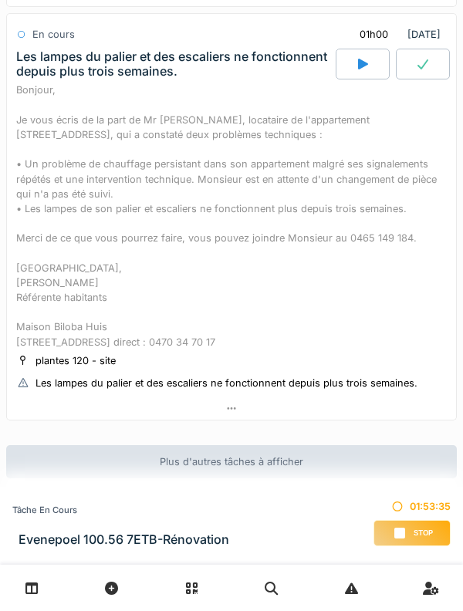
click at [250, 295] on div "Bonjour, Je vous écris de la part de Mr El Ghaouat, locataire de l'appartement …" at bounding box center [231, 216] width 430 height 266
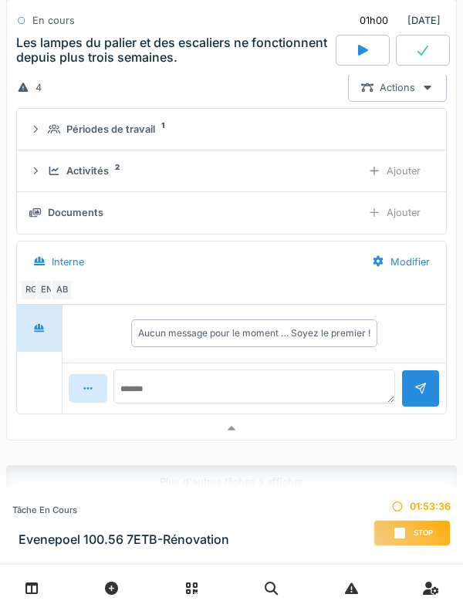
scroll to position [1292, 0]
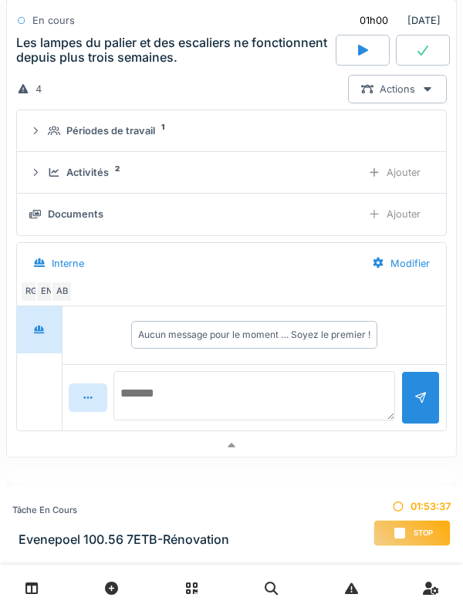
click at [241, 420] on textarea at bounding box center [253, 395] width 281 height 49
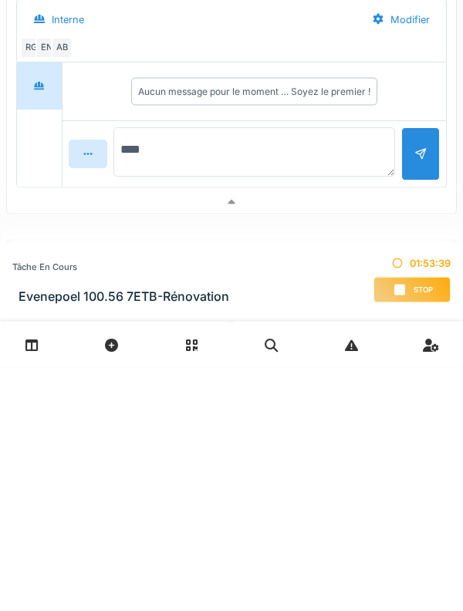
type textarea "*****"
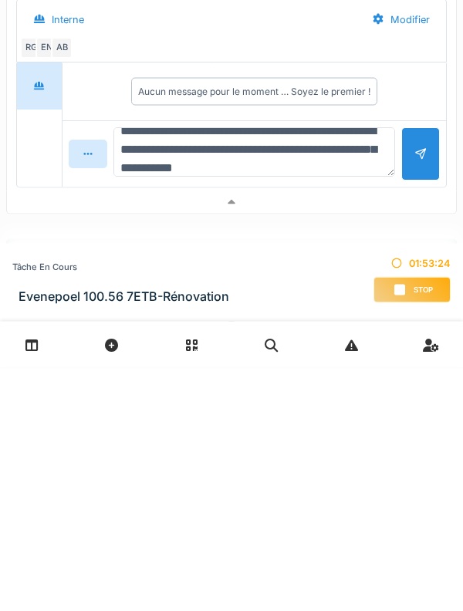
scroll to position [37, 0]
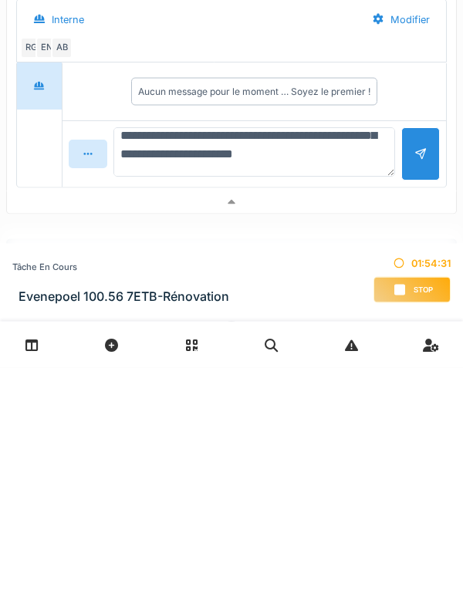
type textarea "**********"
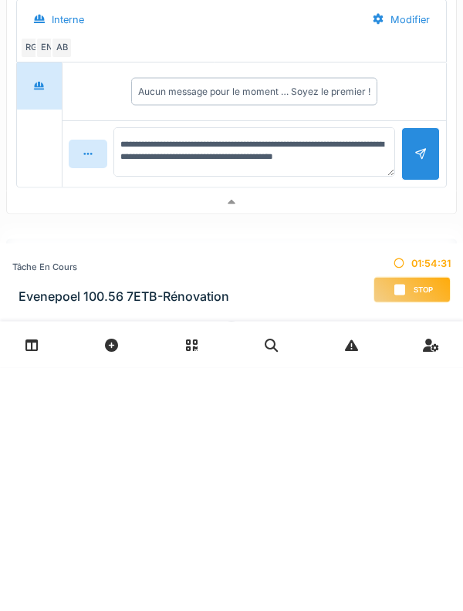
click at [427, 423] on div at bounding box center [420, 397] width 39 height 53
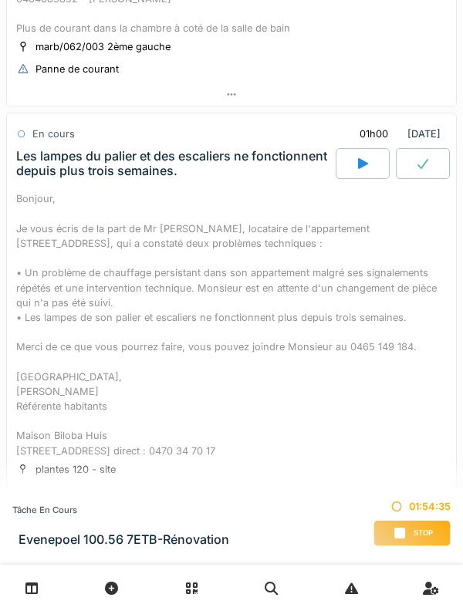
scroll to position [851, 0]
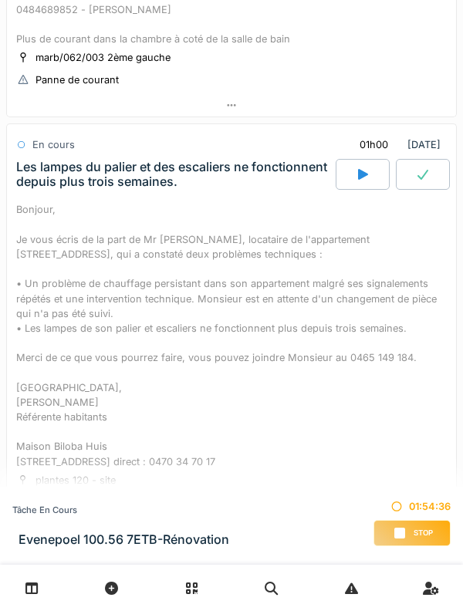
click at [46, 319] on div "Bonjour, Je vous écris de la part de Mr El Ghaouat, locataire de l'appartement …" at bounding box center [231, 335] width 430 height 266
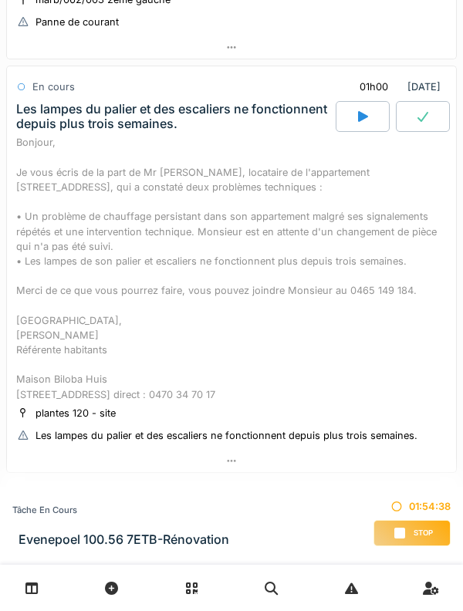
scroll to position [991, 0]
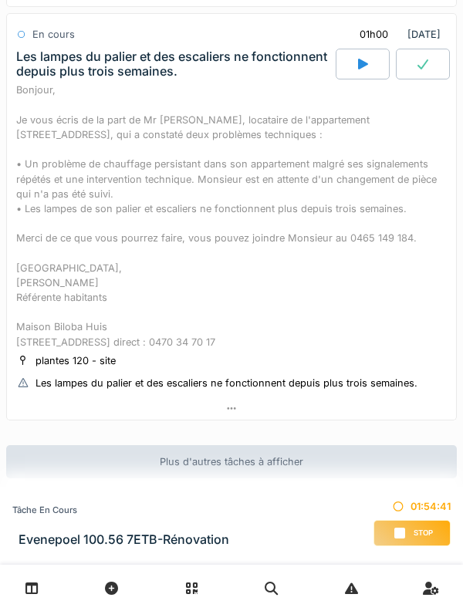
click at [46, 268] on div "Bonjour, Je vous écris de la part de Mr El Ghaouat, locataire de l'appartement …" at bounding box center [231, 216] width 430 height 266
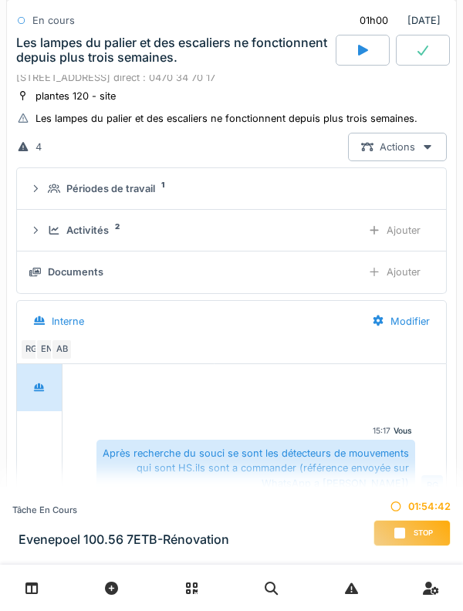
scroll to position [1239, 0]
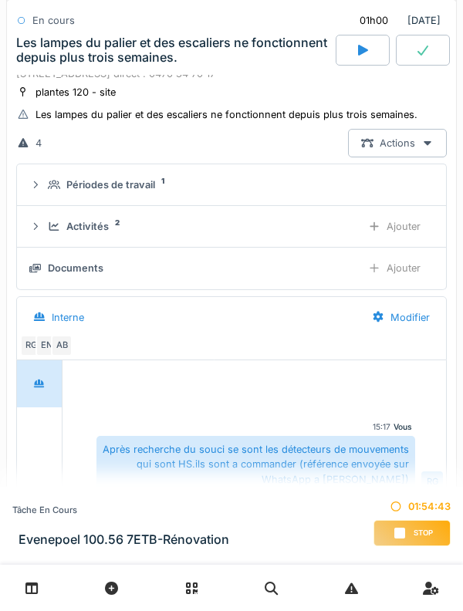
click at [45, 199] on summary "Périodes de travail 1" at bounding box center [231, 184] width 416 height 29
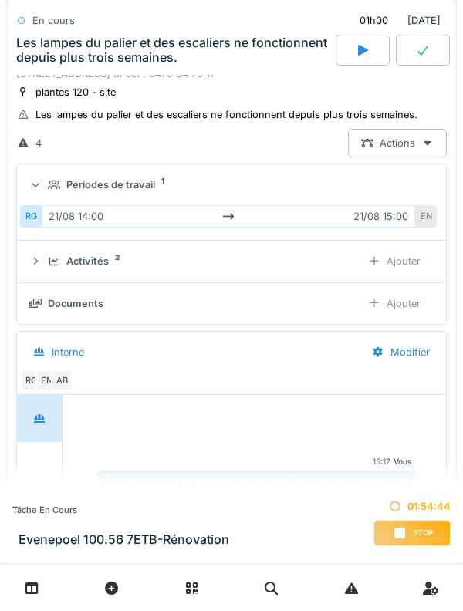
click at [411, 318] on div "Ajouter" at bounding box center [394, 303] width 79 height 29
click at [107, 311] on div "Documents" at bounding box center [94, 303] width 56 height 15
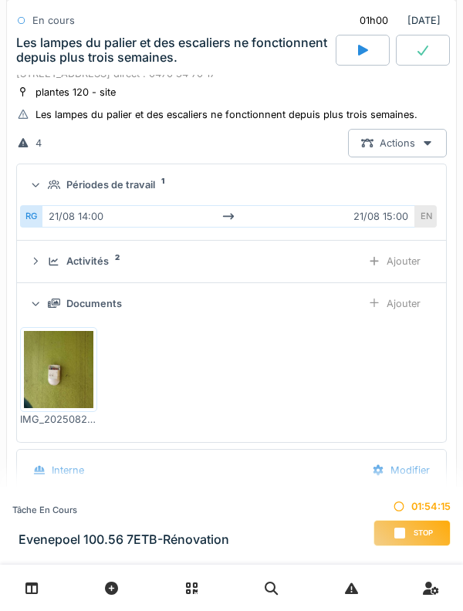
click at [97, 318] on div "Documents Ajouter" at bounding box center [231, 303] width 404 height 29
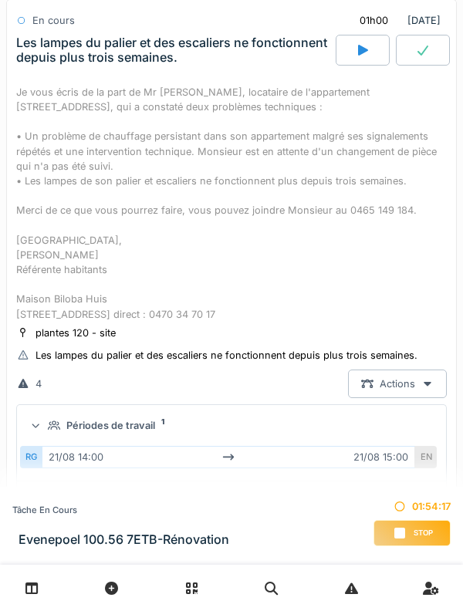
scroll to position [986, 0]
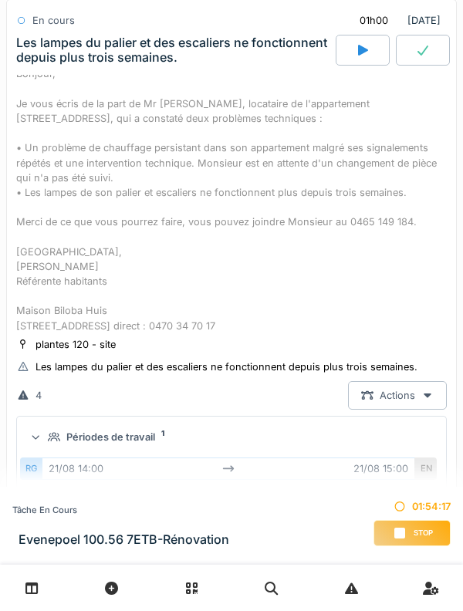
click at [247, 603] on div at bounding box center [231, 587] width 463 height 46
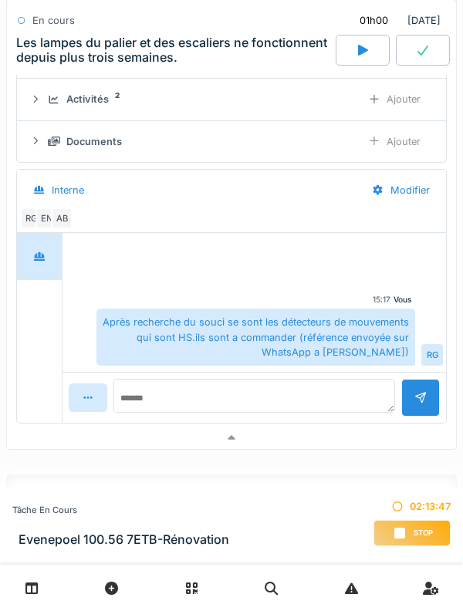
scroll to position [1460, 0]
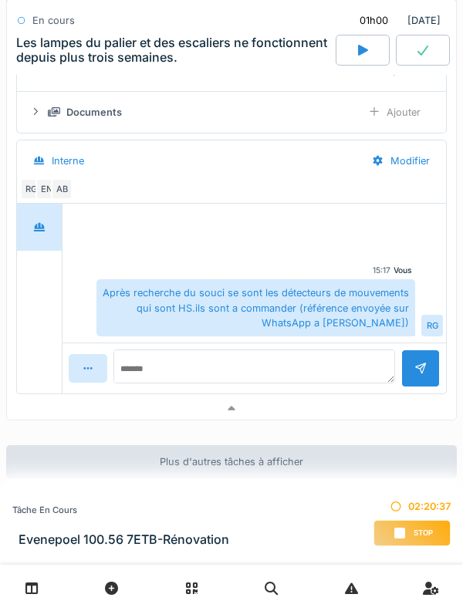
click at [418, 531] on span "Stop" at bounding box center [422, 532] width 19 height 11
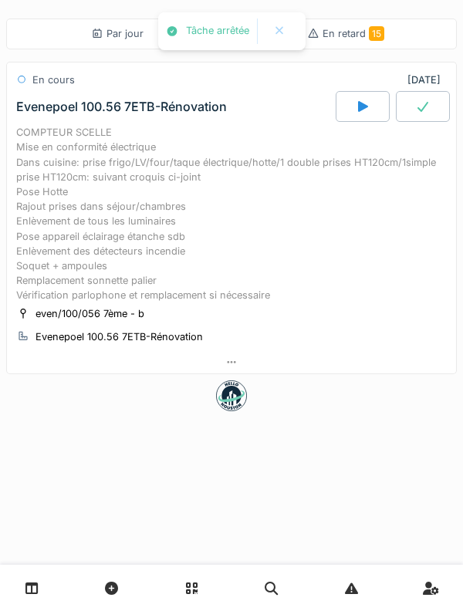
scroll to position [0, 0]
